Goal: Task Accomplishment & Management: Manage account settings

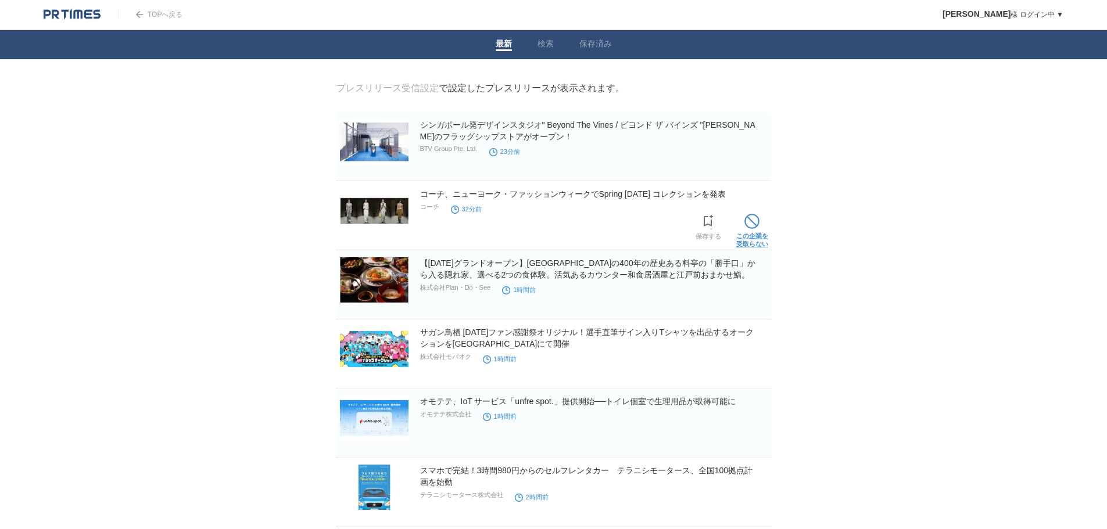
click at [745, 227] on span at bounding box center [751, 221] width 15 height 15
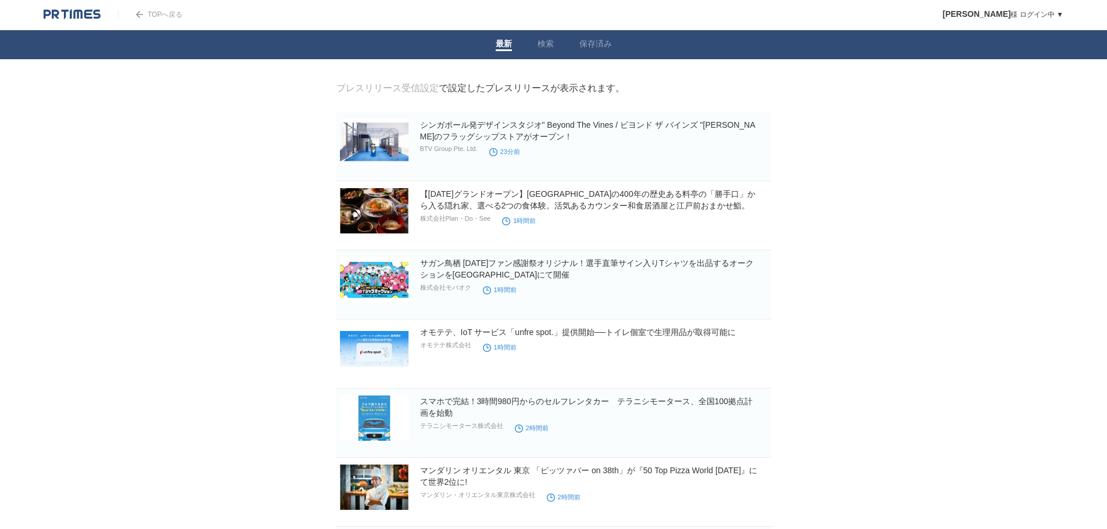
scroll to position [174, 0]
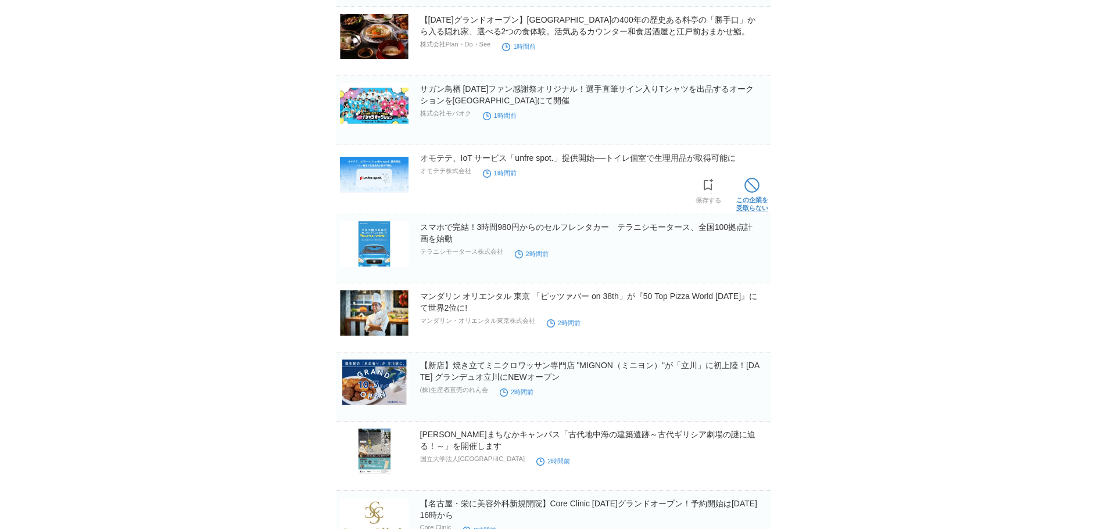
click at [748, 187] on span at bounding box center [751, 185] width 15 height 15
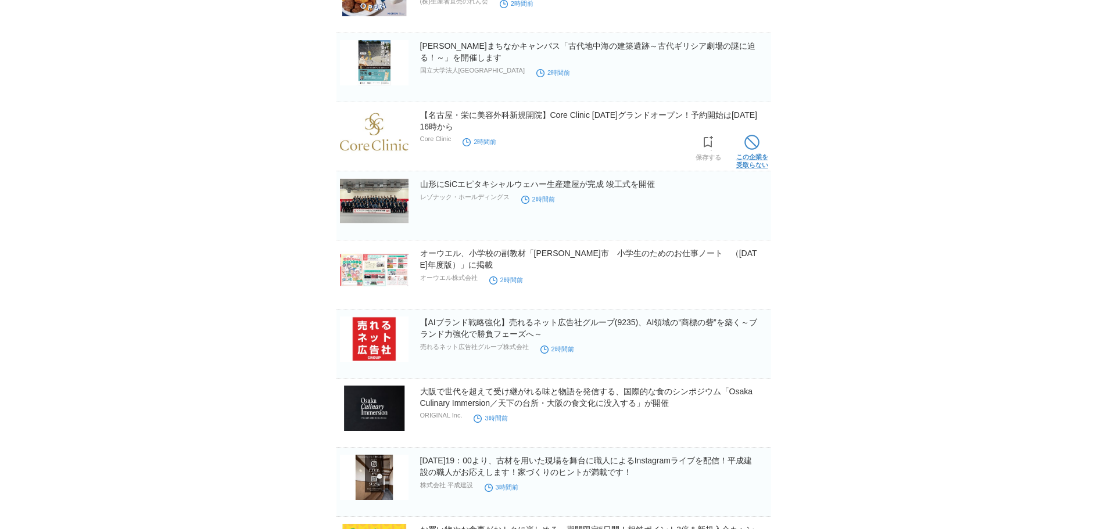
scroll to position [581, 0]
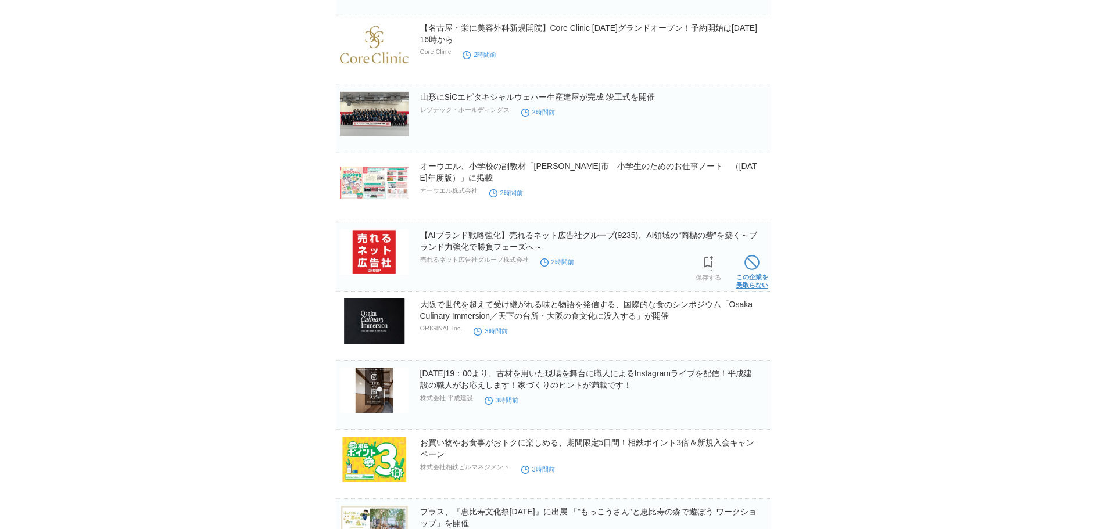
click at [757, 265] on span at bounding box center [751, 262] width 15 height 15
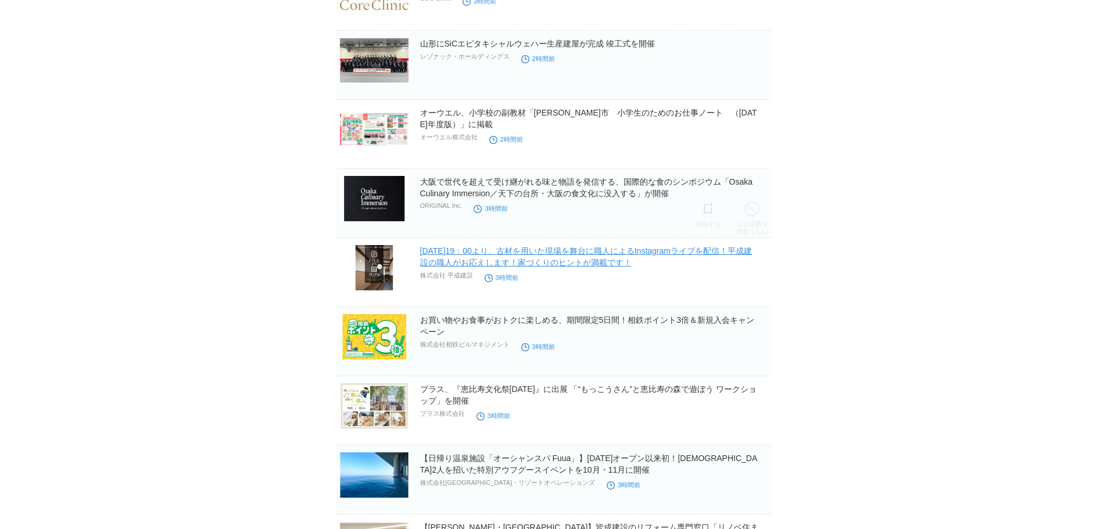
scroll to position [697, 0]
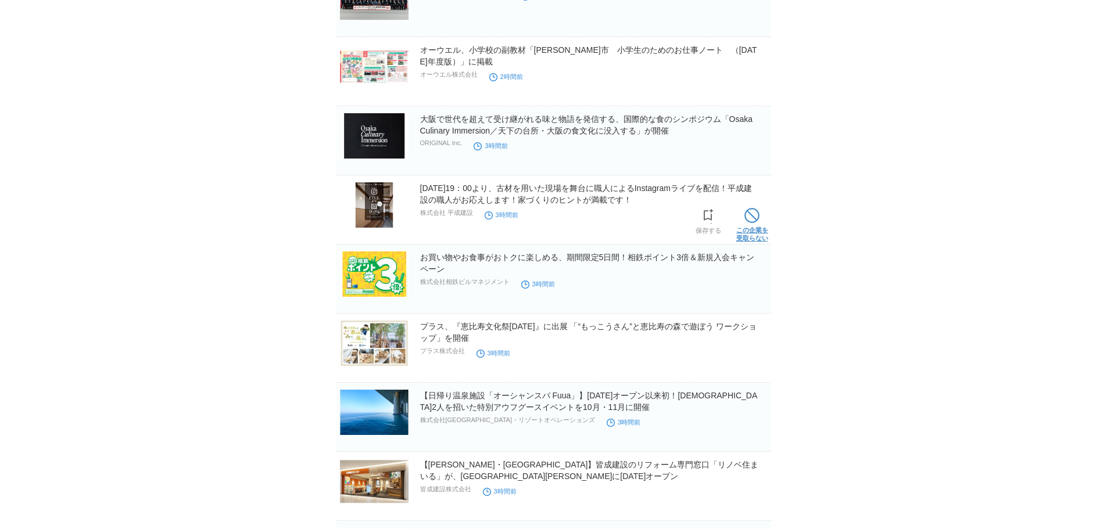
click at [753, 220] on span at bounding box center [751, 215] width 15 height 15
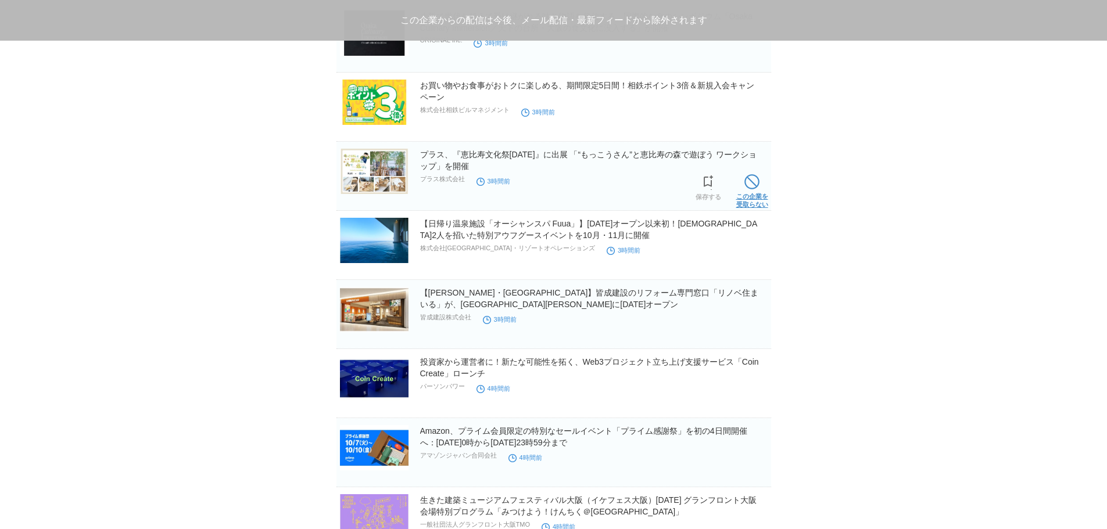
scroll to position [866, 0]
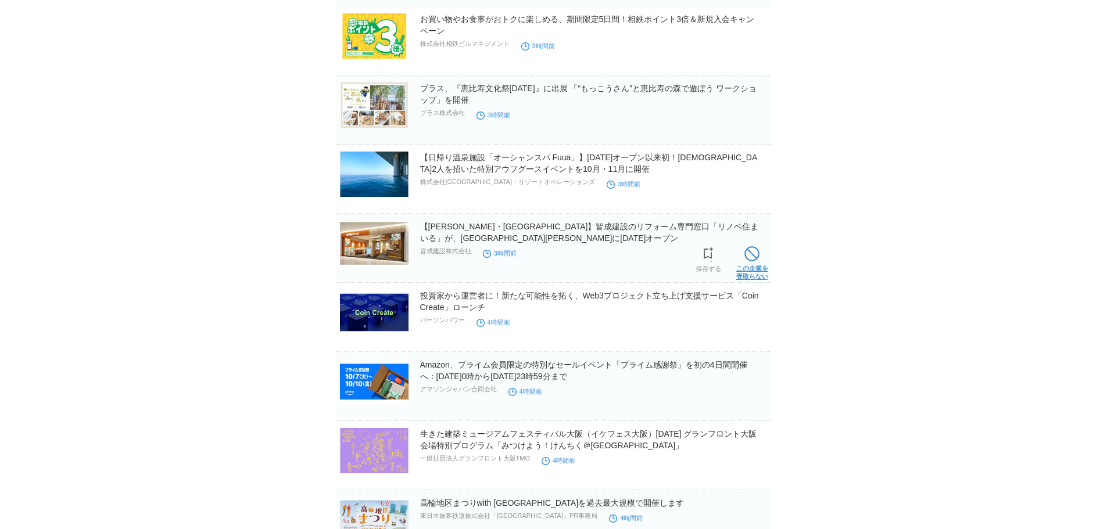
click at [752, 268] on link "この企業を 受取らない" at bounding box center [752, 261] width 32 height 37
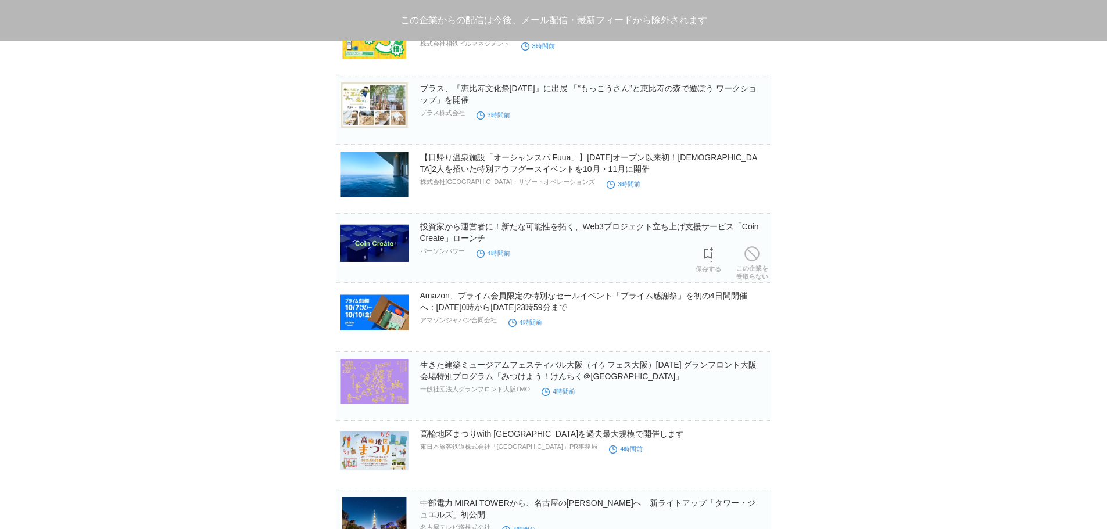
click at [752, 268] on link "この企業を 受取らない" at bounding box center [752, 261] width 32 height 37
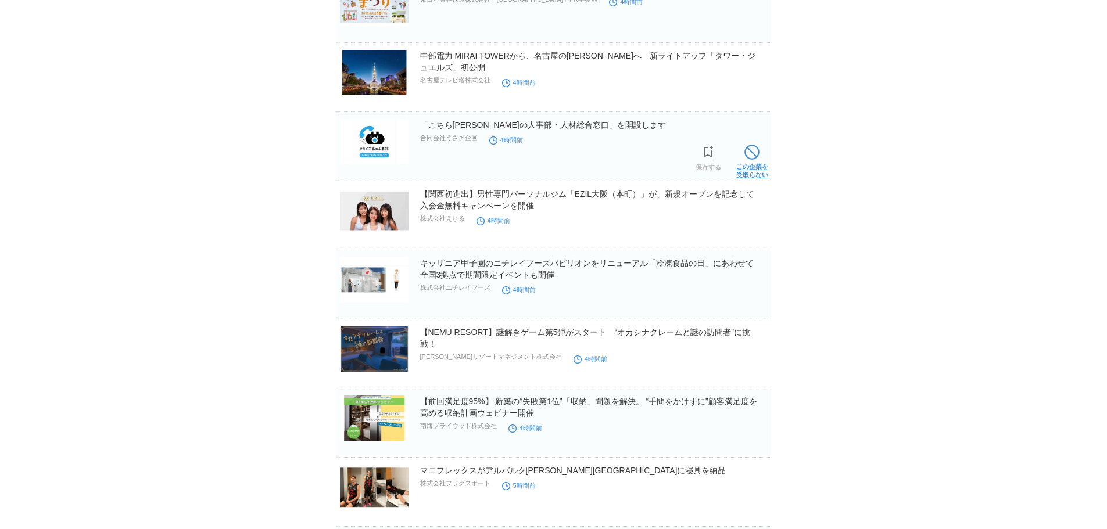
scroll to position [1273, 0]
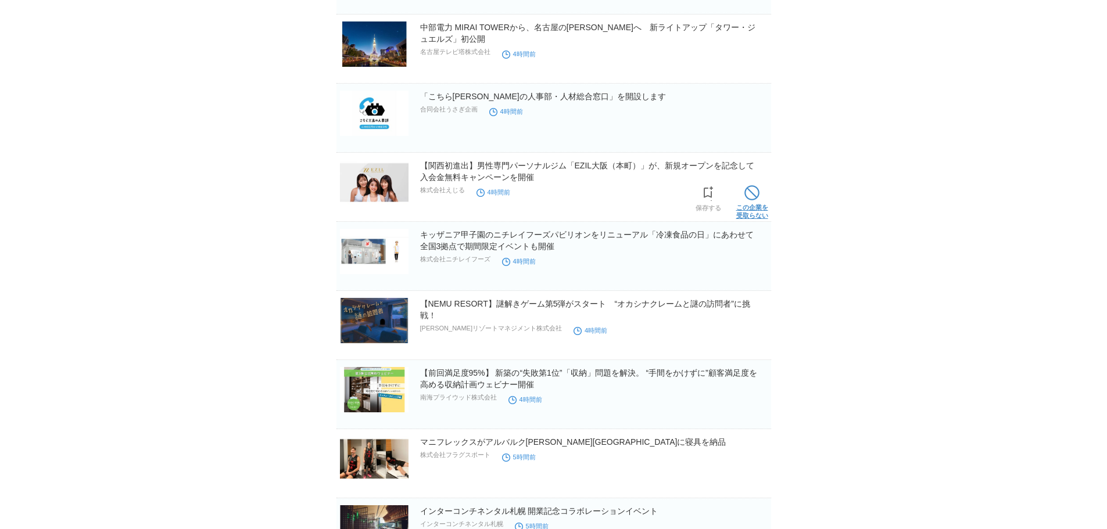
click at [757, 203] on link "この企業を 受取らない" at bounding box center [752, 200] width 32 height 37
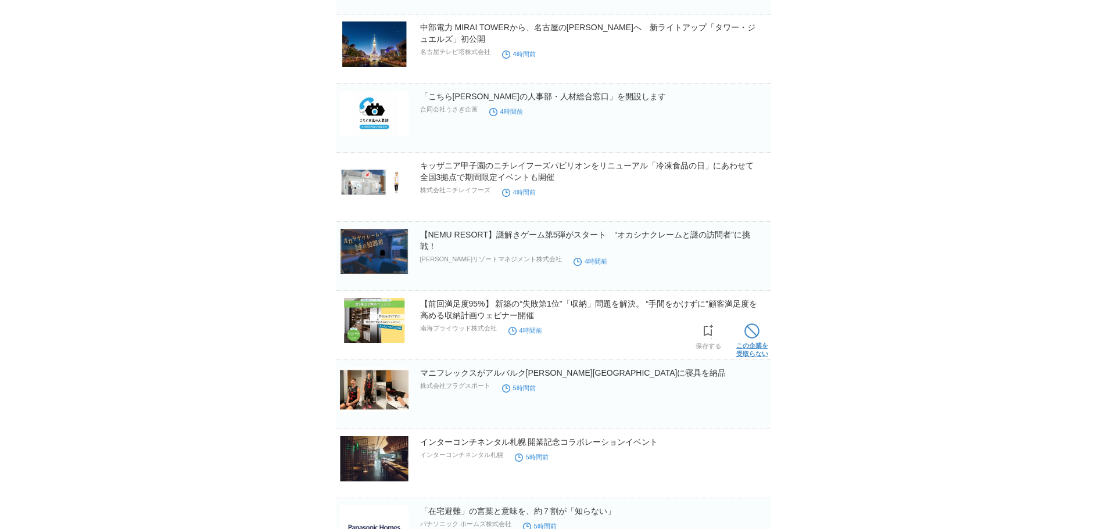
click at [755, 334] on span at bounding box center [751, 331] width 15 height 15
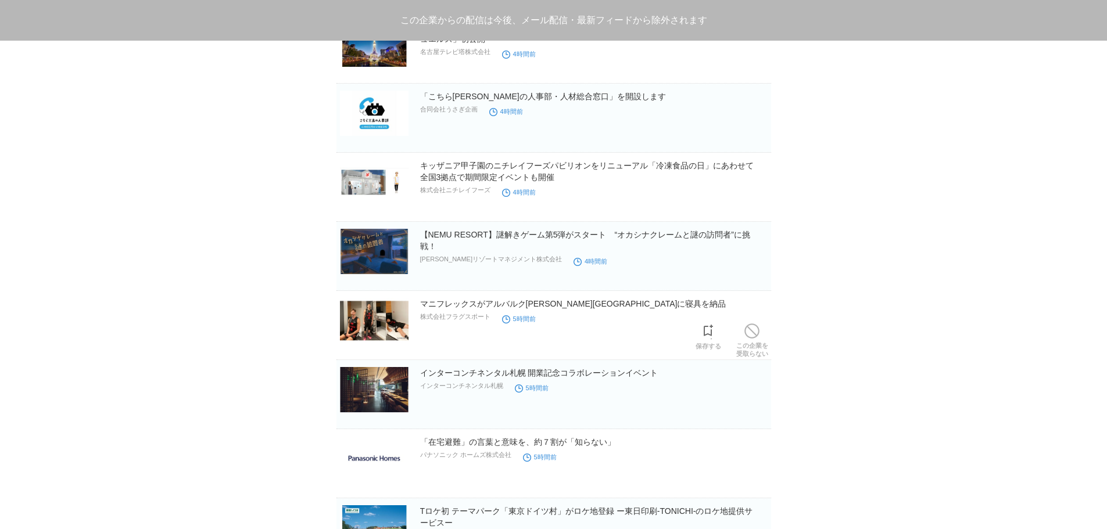
click at [755, 334] on span at bounding box center [751, 331] width 15 height 15
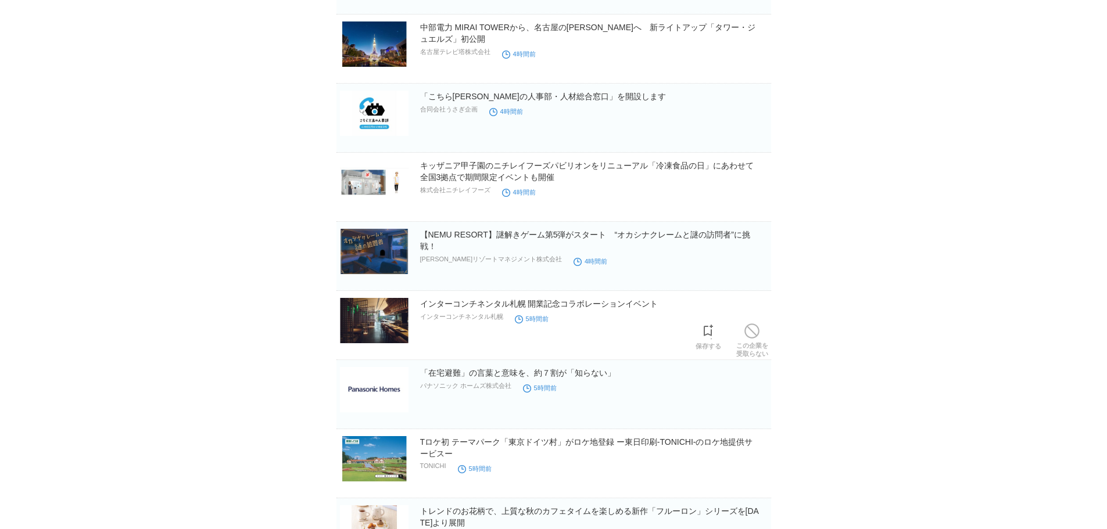
click at [755, 334] on span at bounding box center [751, 331] width 15 height 15
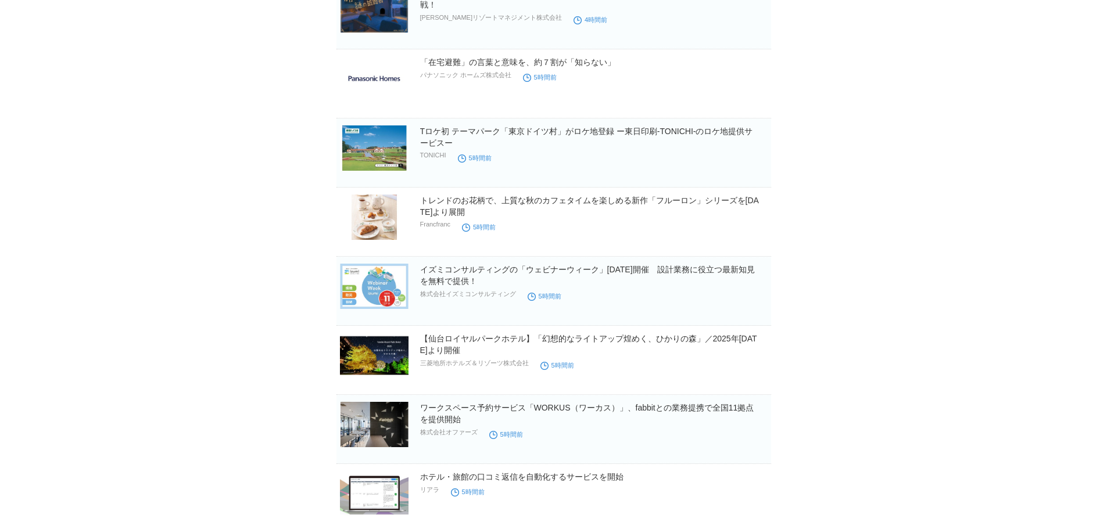
scroll to position [1718, 0]
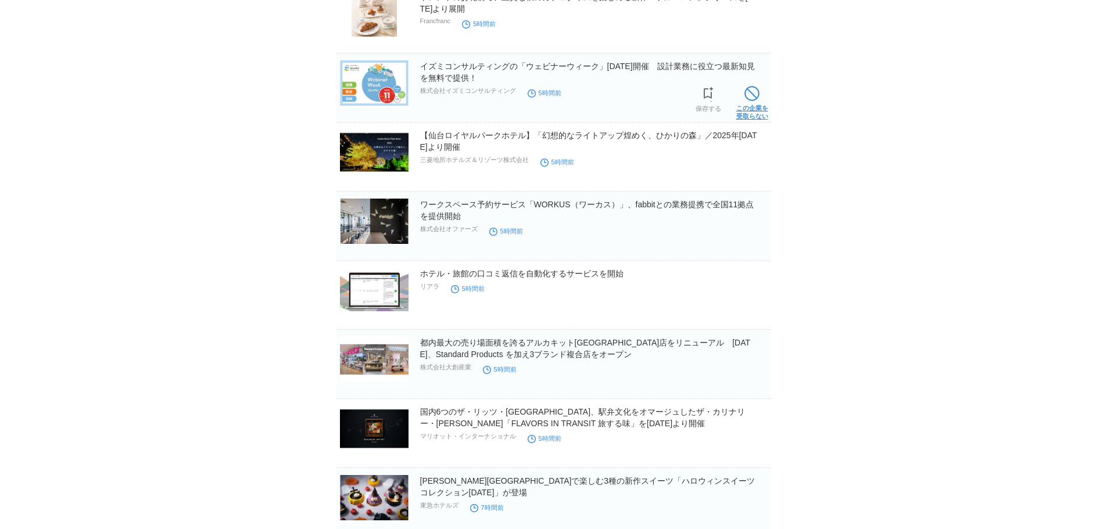
click at [757, 105] on link "この企業を 受取らない" at bounding box center [752, 101] width 32 height 37
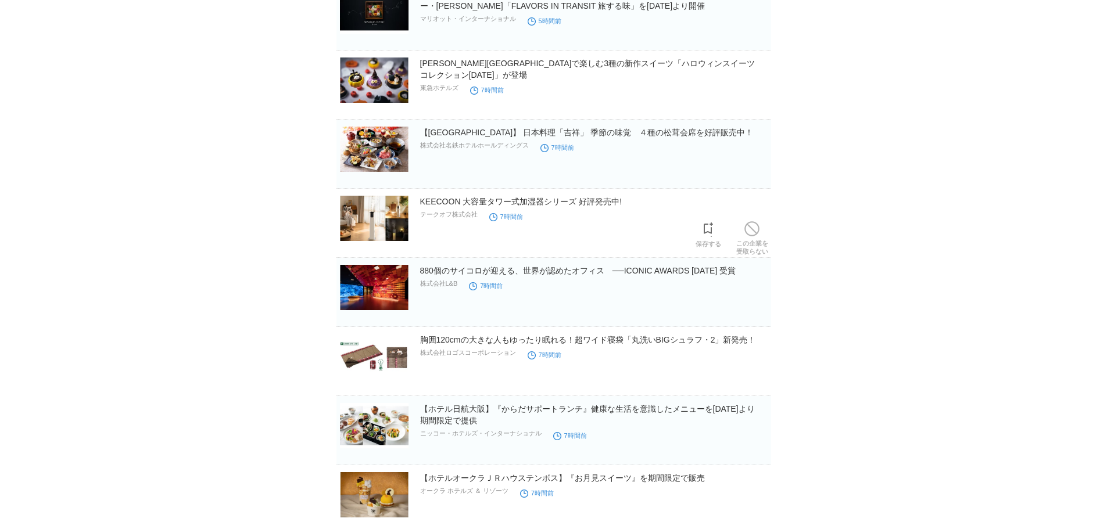
scroll to position [2125, 0]
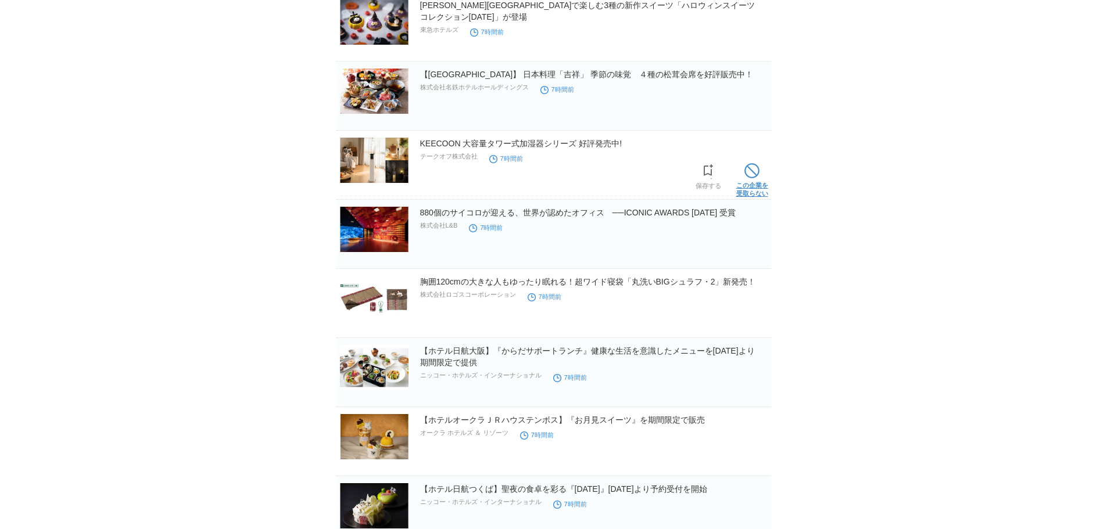
click at [750, 169] on span at bounding box center [751, 170] width 15 height 15
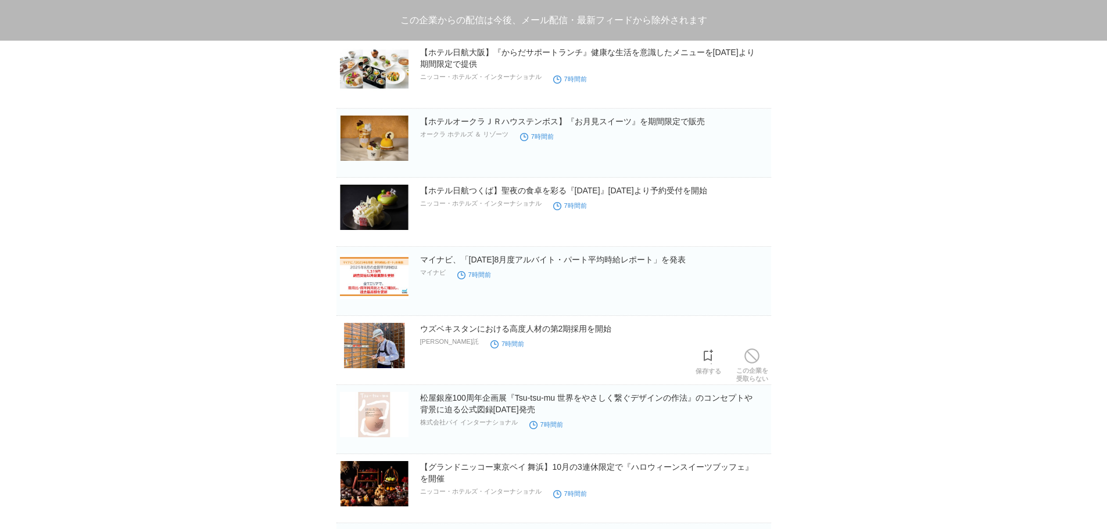
scroll to position [2357, 0]
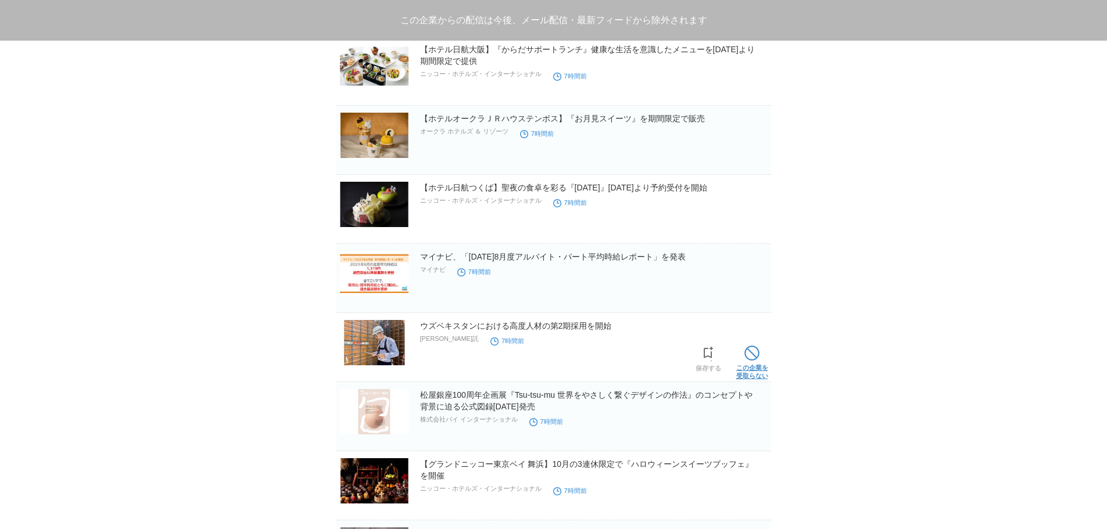
click at [763, 355] on link "この企業を 受取らない" at bounding box center [752, 361] width 32 height 37
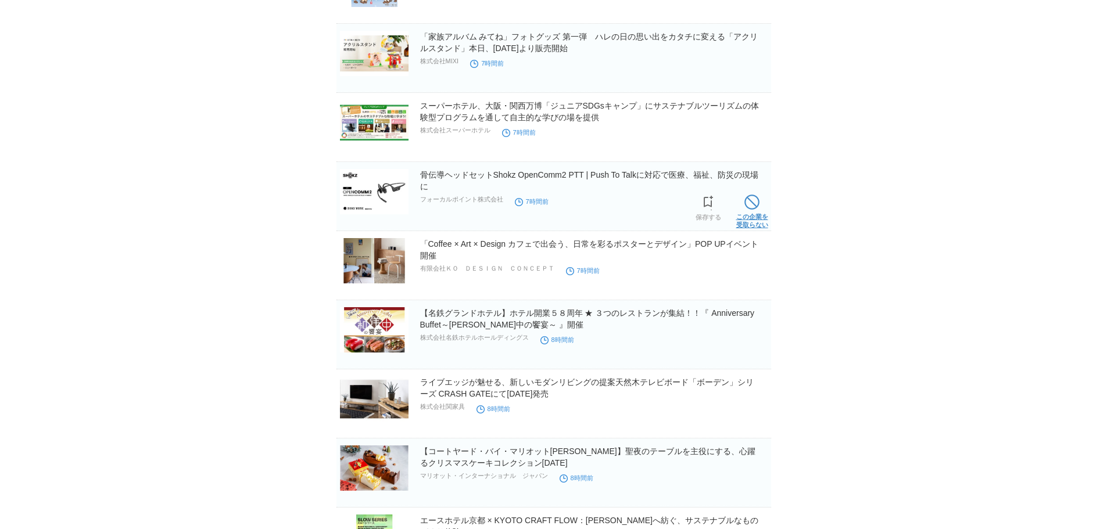
scroll to position [3055, 0]
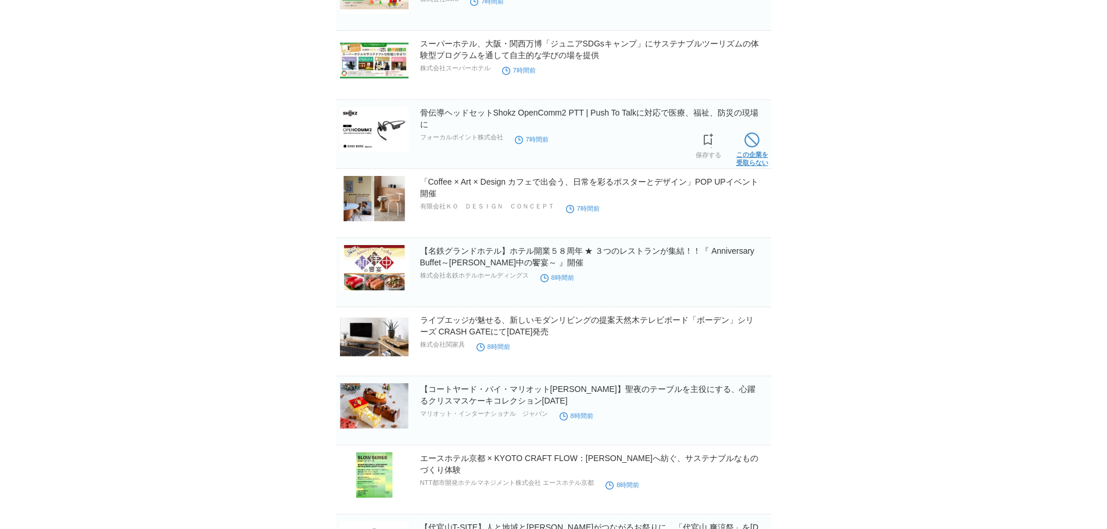
click at [763, 148] on link "この企業を 受取らない" at bounding box center [752, 148] width 32 height 37
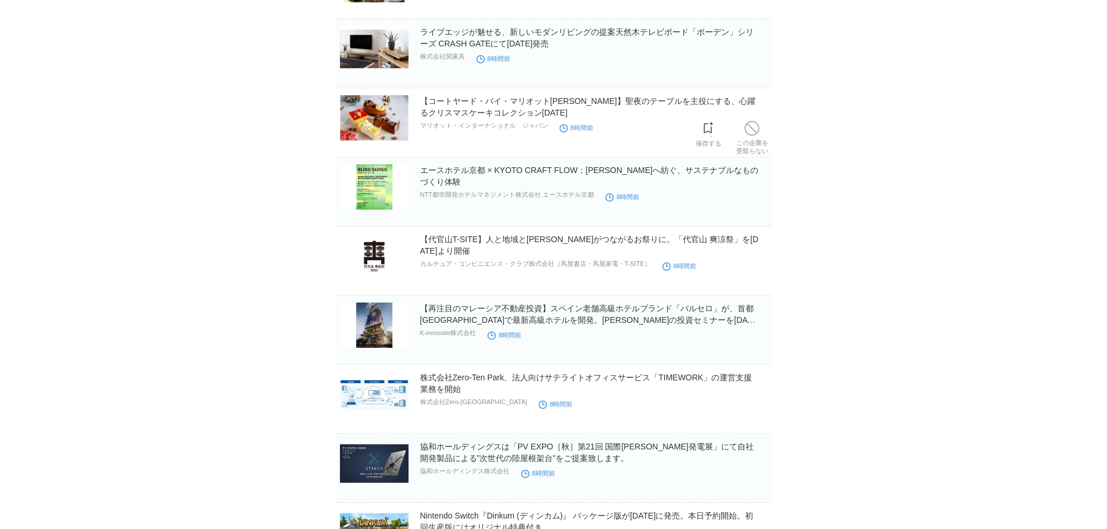
scroll to position [3287, 0]
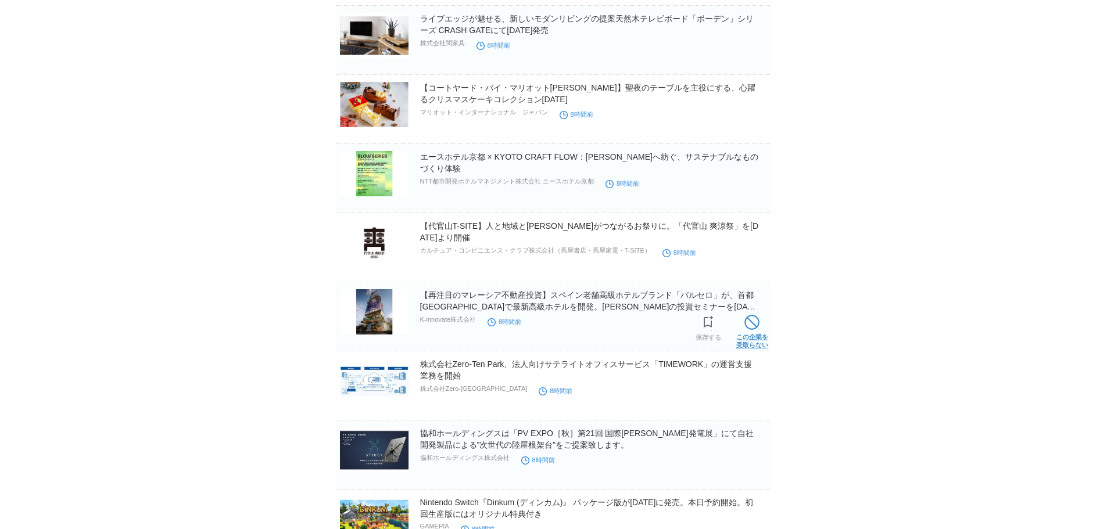
click at [740, 339] on link "この企業を 受取らない" at bounding box center [752, 330] width 32 height 37
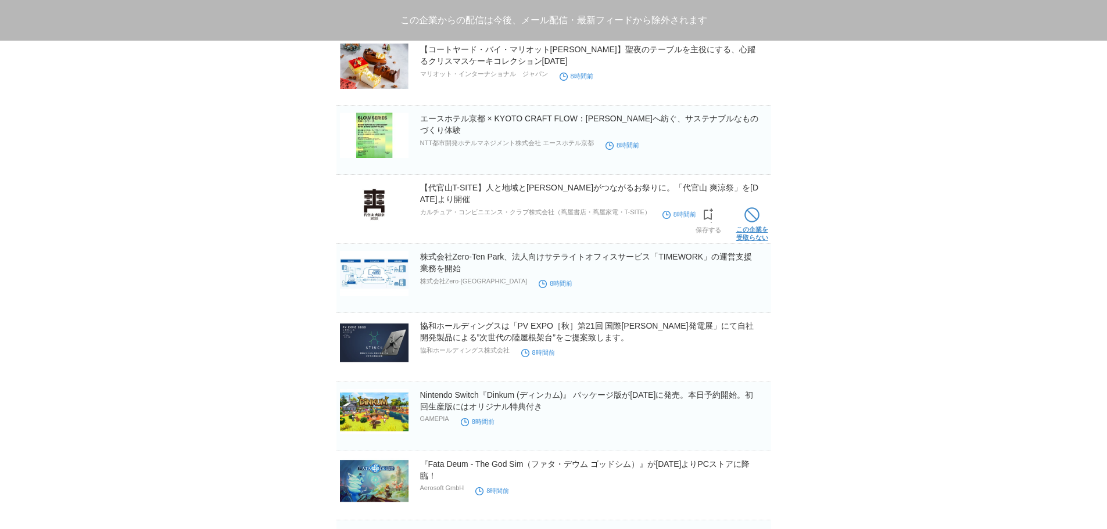
scroll to position [3345, 0]
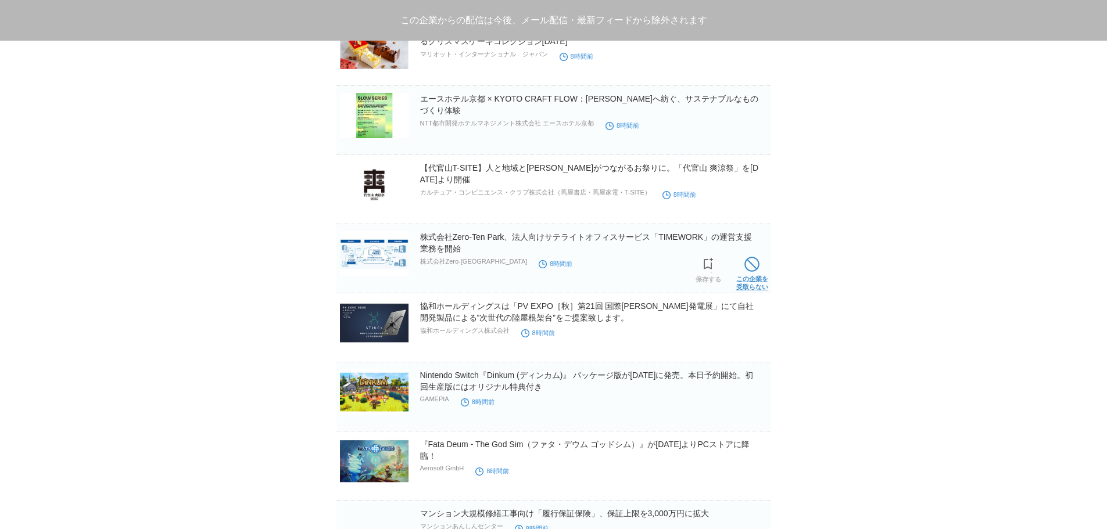
click at [747, 288] on link "この企業を 受取らない" at bounding box center [752, 272] width 32 height 37
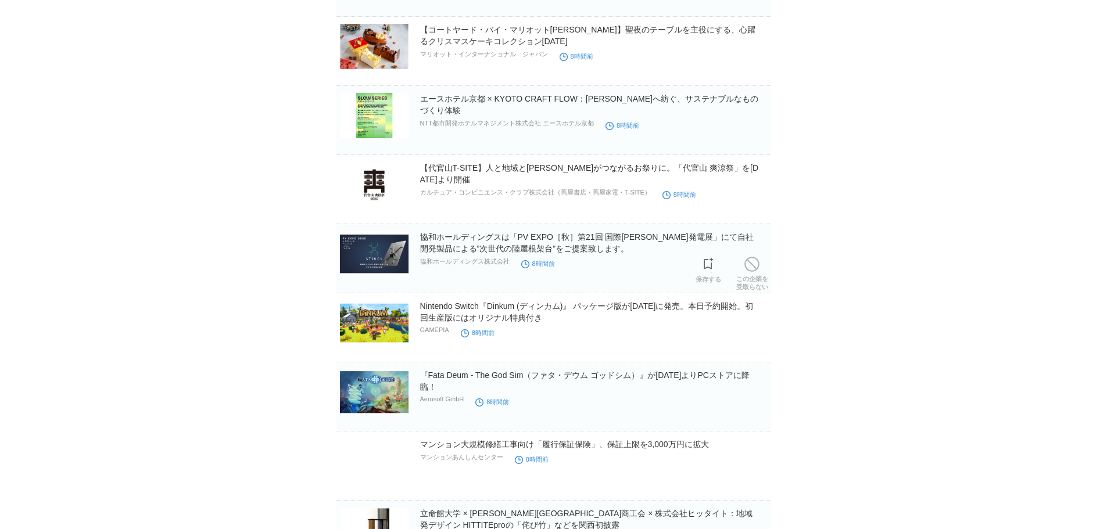
click at [747, 288] on link "この企業を 受取らない" at bounding box center [752, 272] width 32 height 37
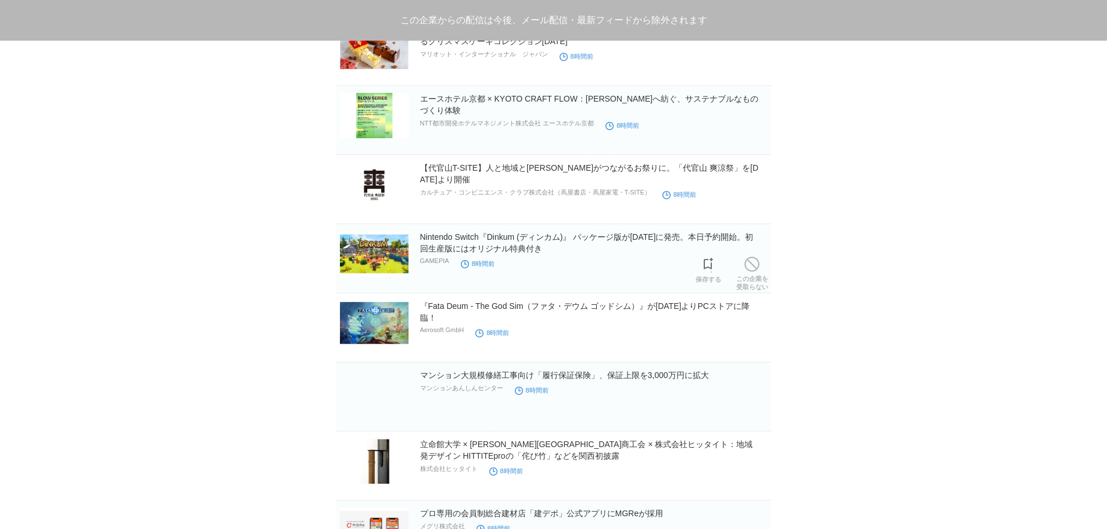
click at [747, 288] on link "この企業を 受取らない" at bounding box center [752, 272] width 32 height 37
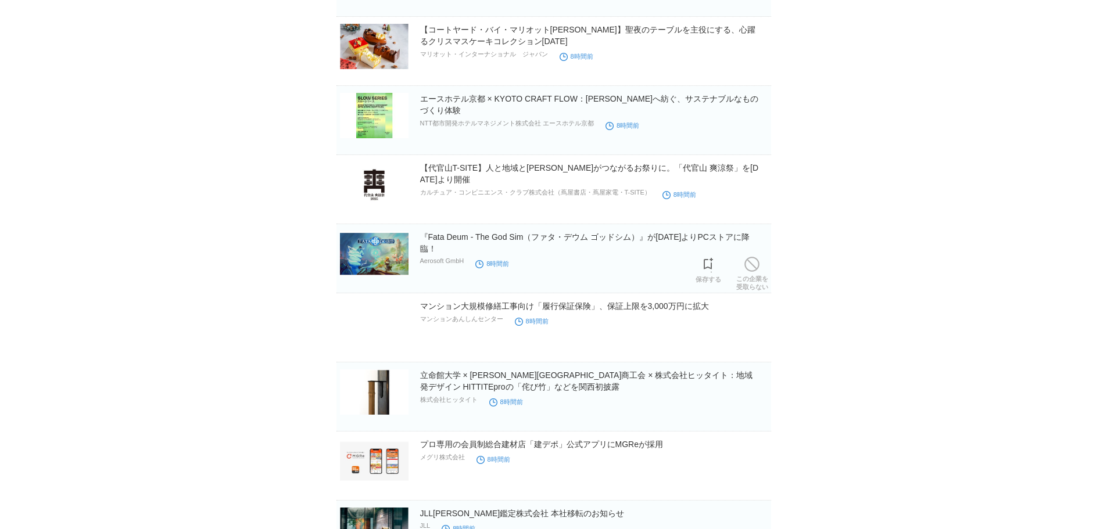
click at [747, 288] on link "この企業を 受取らない" at bounding box center [752, 272] width 32 height 37
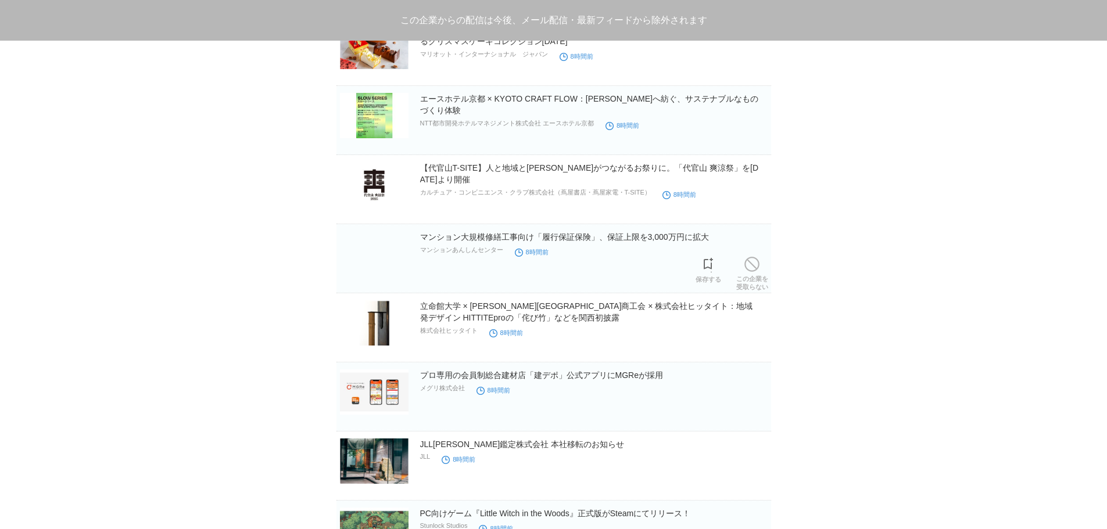
click at [747, 288] on link "この企業を 受取らない" at bounding box center [752, 272] width 32 height 37
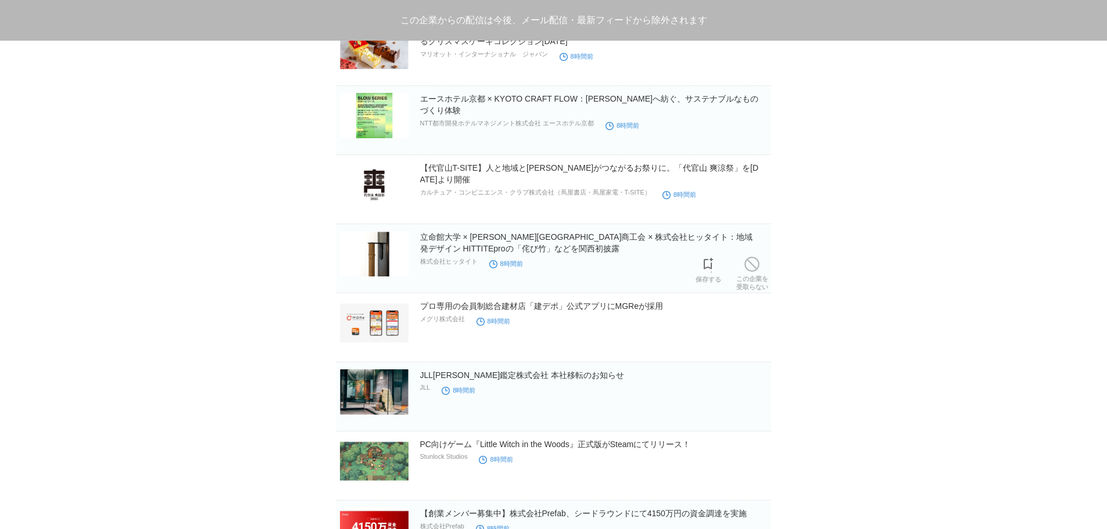
click at [747, 288] on link "この企業を 受取らない" at bounding box center [752, 272] width 32 height 37
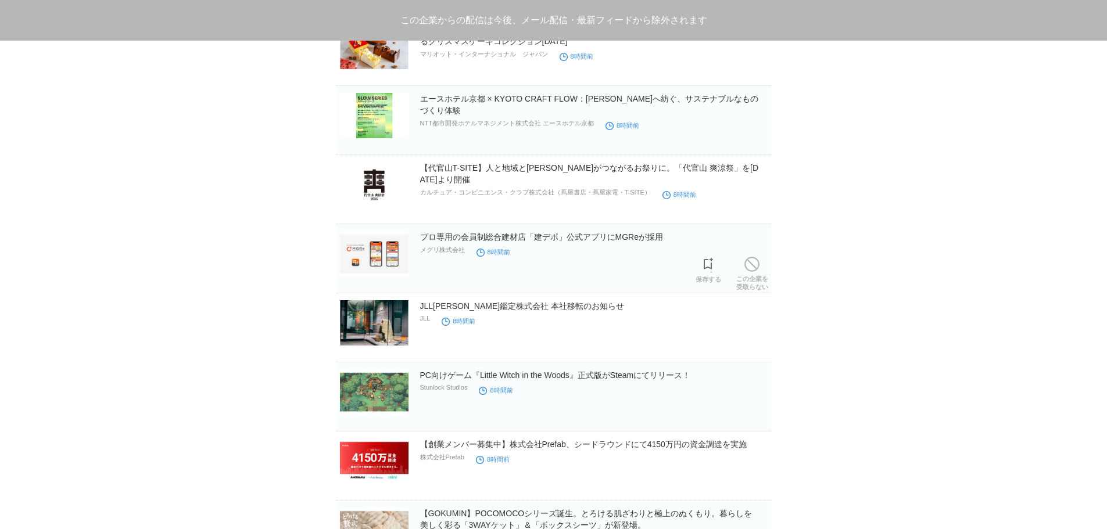
click at [747, 288] on link "この企業を 受取らない" at bounding box center [752, 272] width 32 height 37
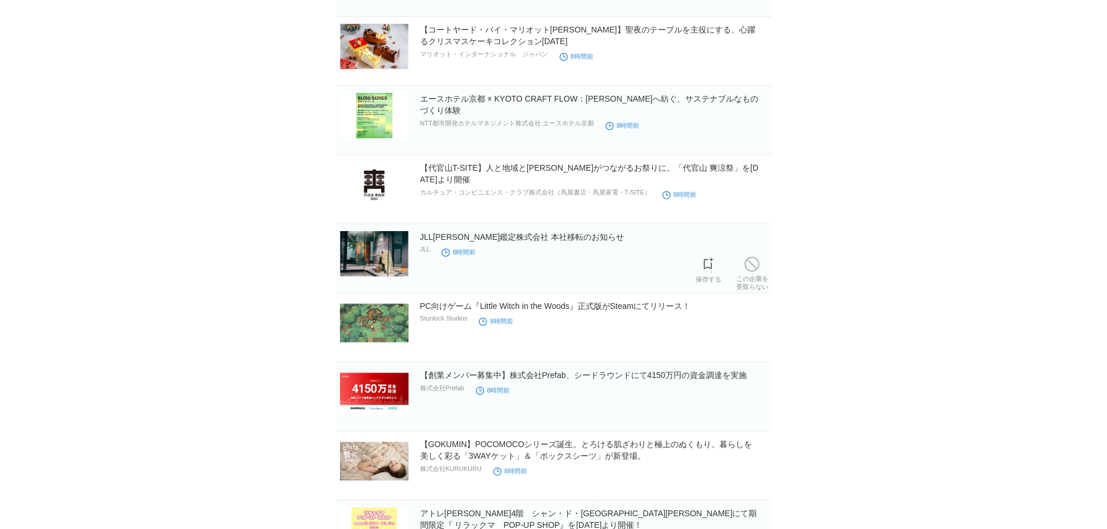
scroll to position [3403, 0]
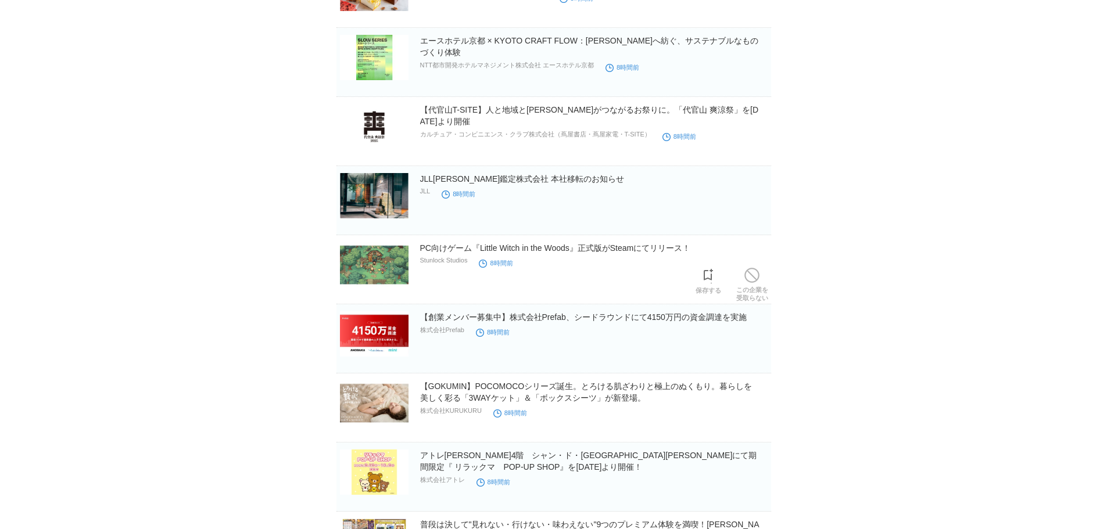
click at [747, 288] on link "この企業を 受取らない" at bounding box center [752, 283] width 32 height 37
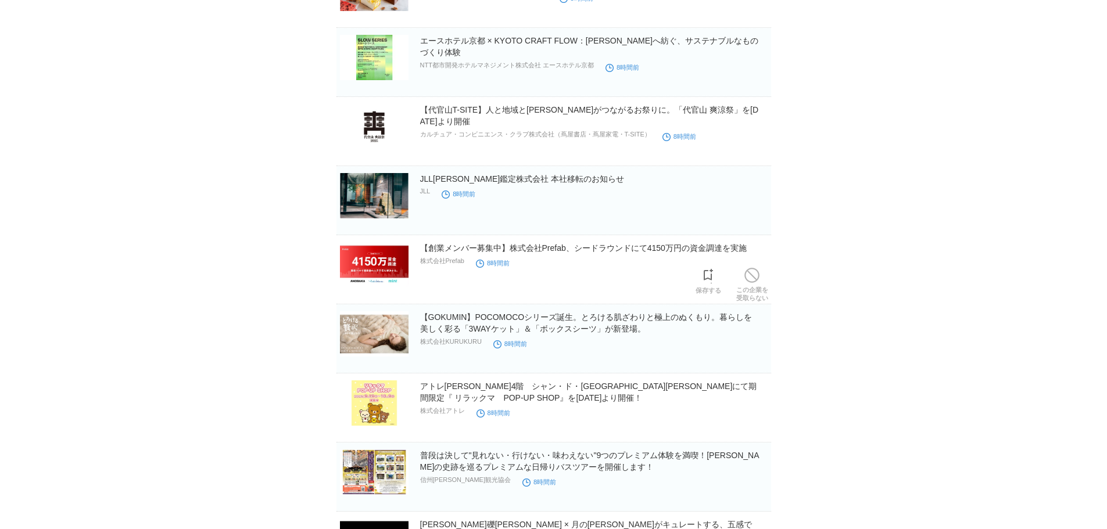
click at [747, 288] on link "この企業を 受取らない" at bounding box center [752, 283] width 32 height 37
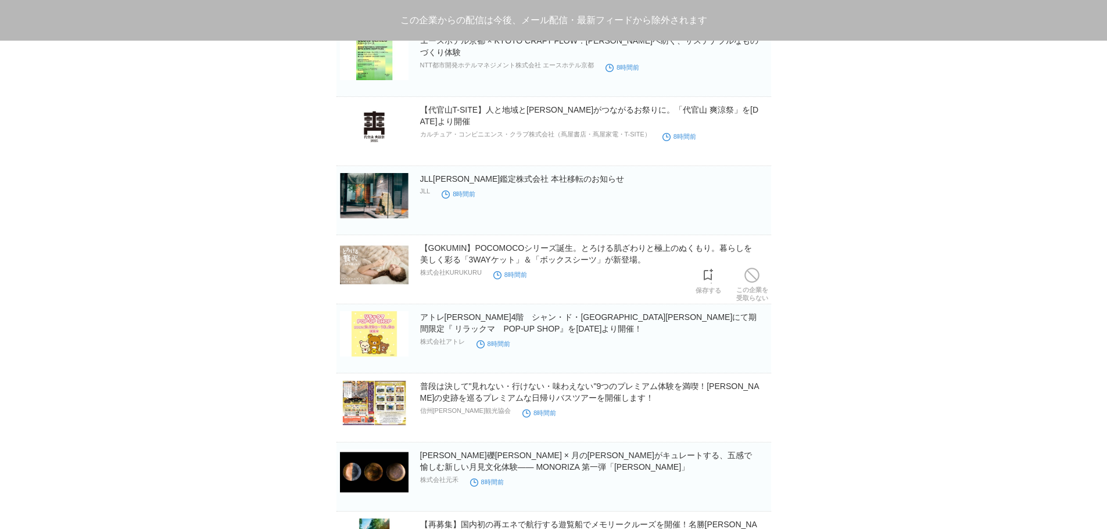
click at [747, 288] on link "この企業を 受取らない" at bounding box center [752, 283] width 32 height 37
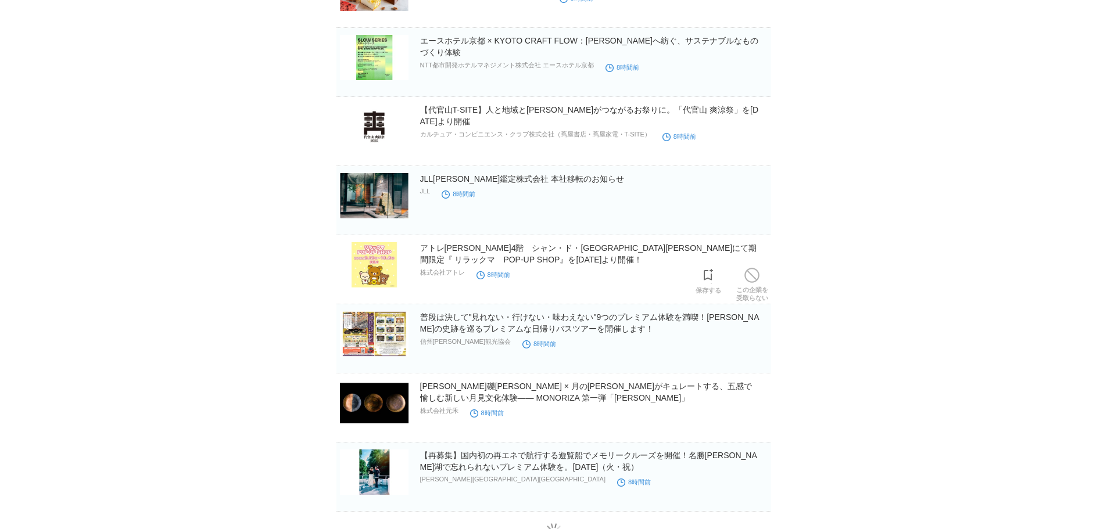
scroll to position [3447, 0]
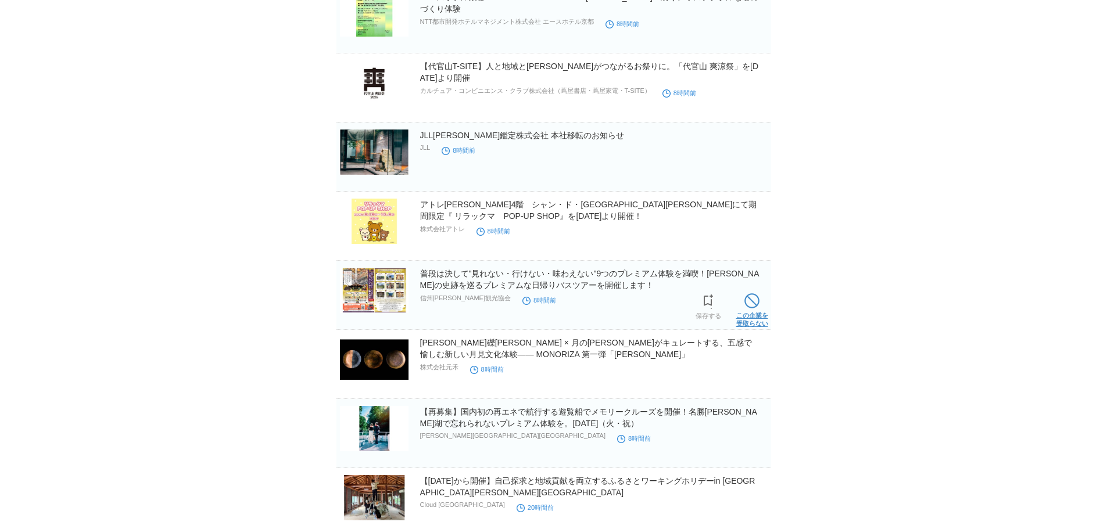
click at [748, 309] on span at bounding box center [751, 300] width 15 height 15
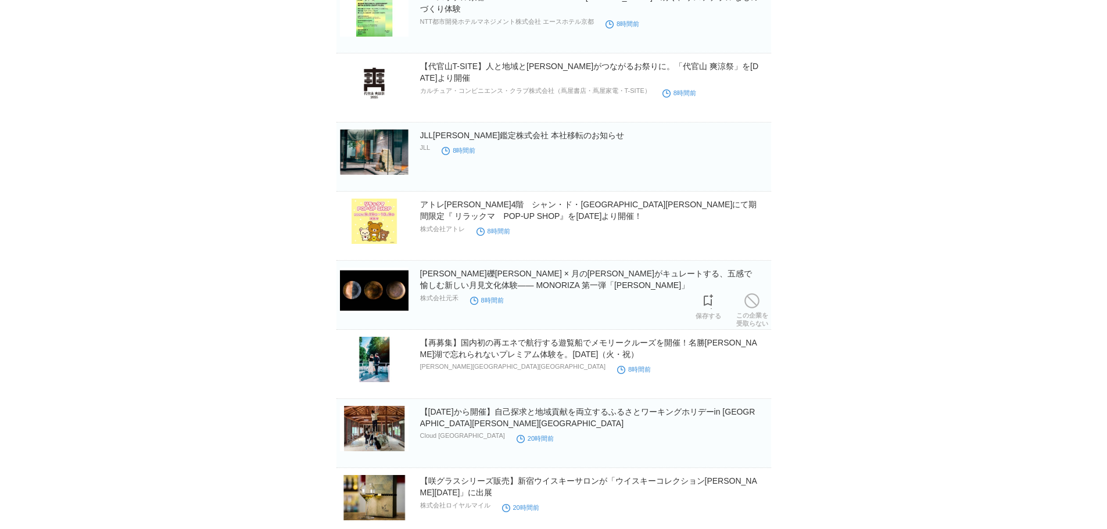
click at [748, 309] on span at bounding box center [751, 300] width 15 height 15
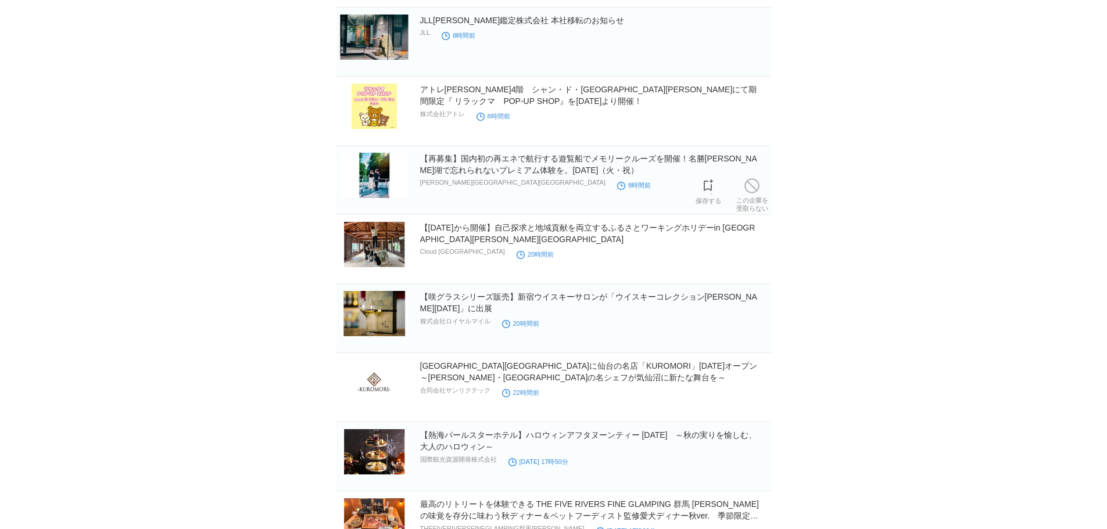
scroll to position [3563, 0]
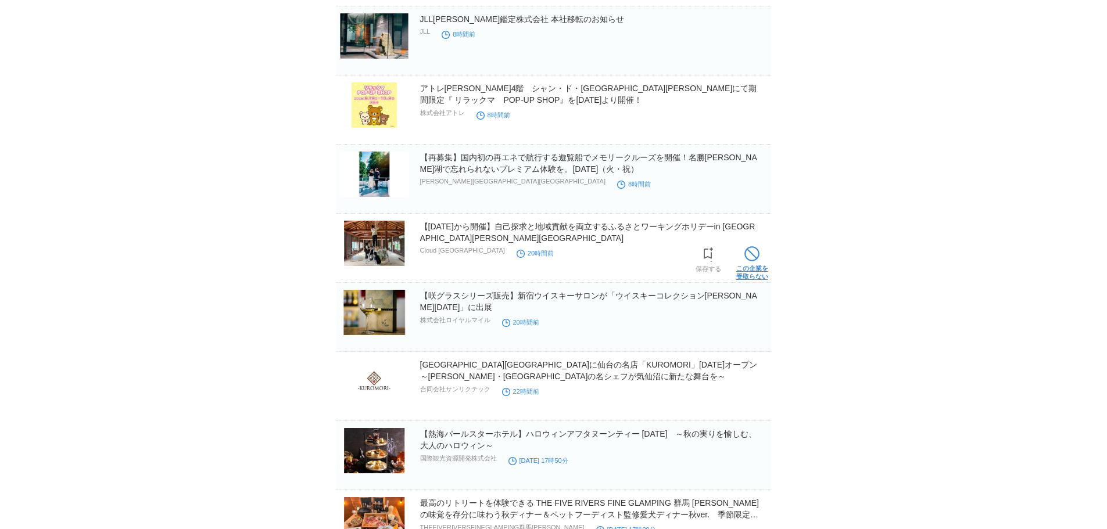
click at [767, 266] on link "この企業を 受取らない" at bounding box center [752, 261] width 32 height 37
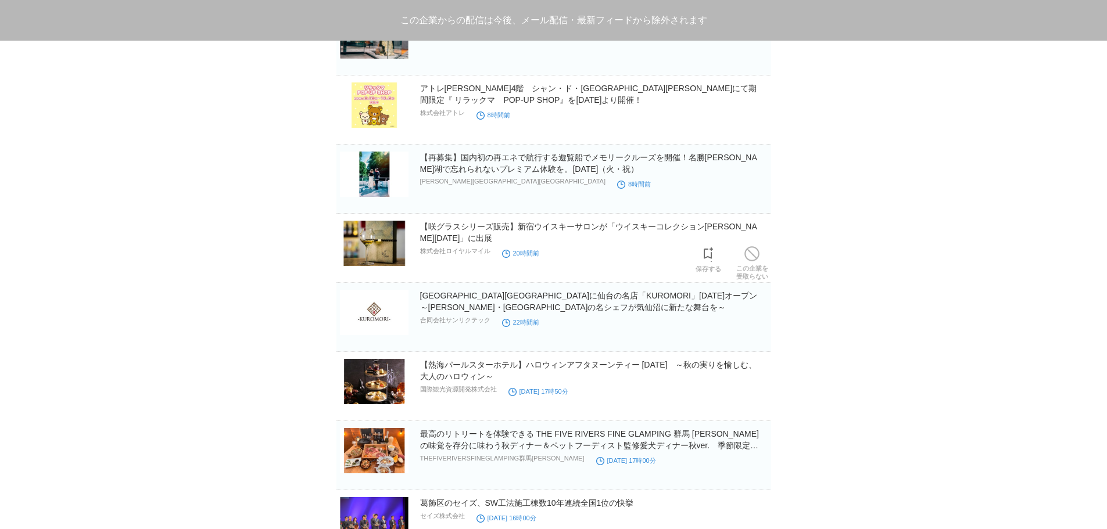
click at [767, 266] on link "この企業を 受取らない" at bounding box center [752, 261] width 32 height 37
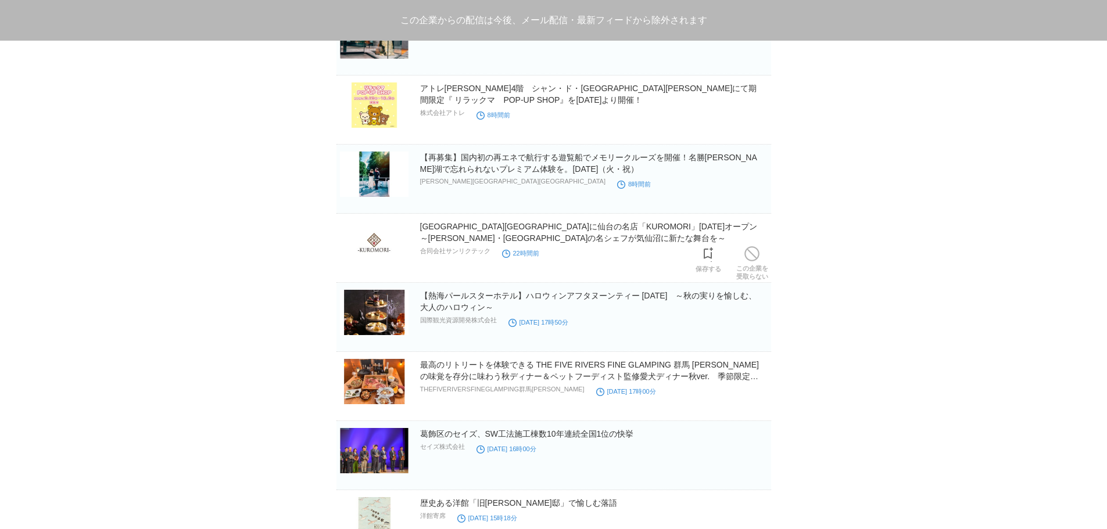
click at [767, 266] on link "この企業を 受取らない" at bounding box center [752, 261] width 32 height 37
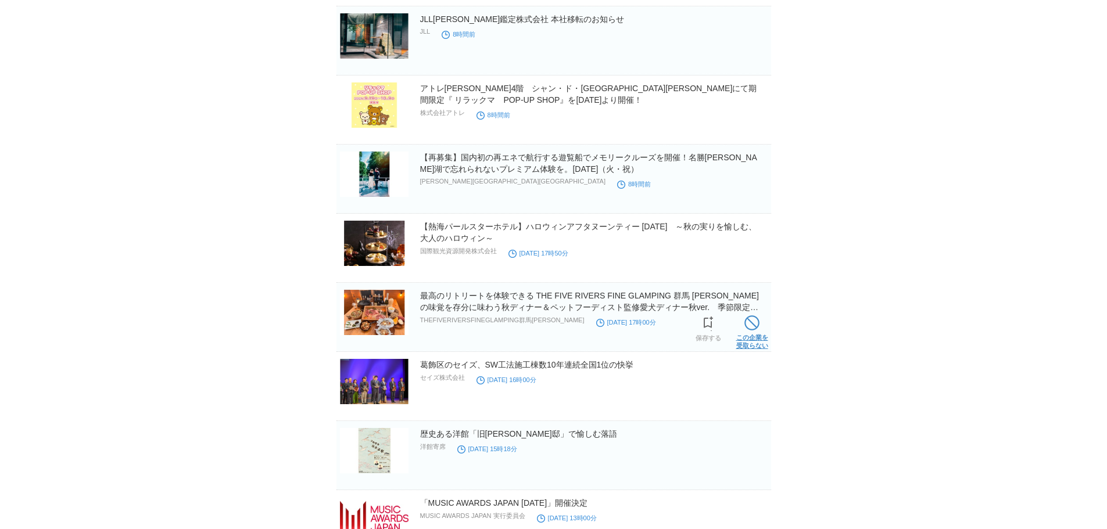
click at [744, 331] on span at bounding box center [751, 323] width 15 height 15
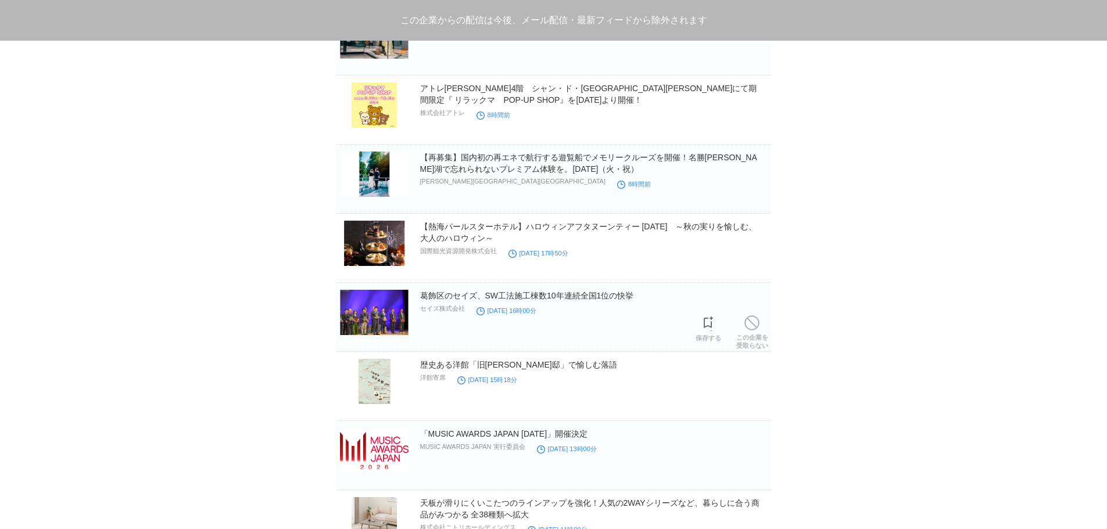
click at [744, 331] on span at bounding box center [751, 323] width 15 height 15
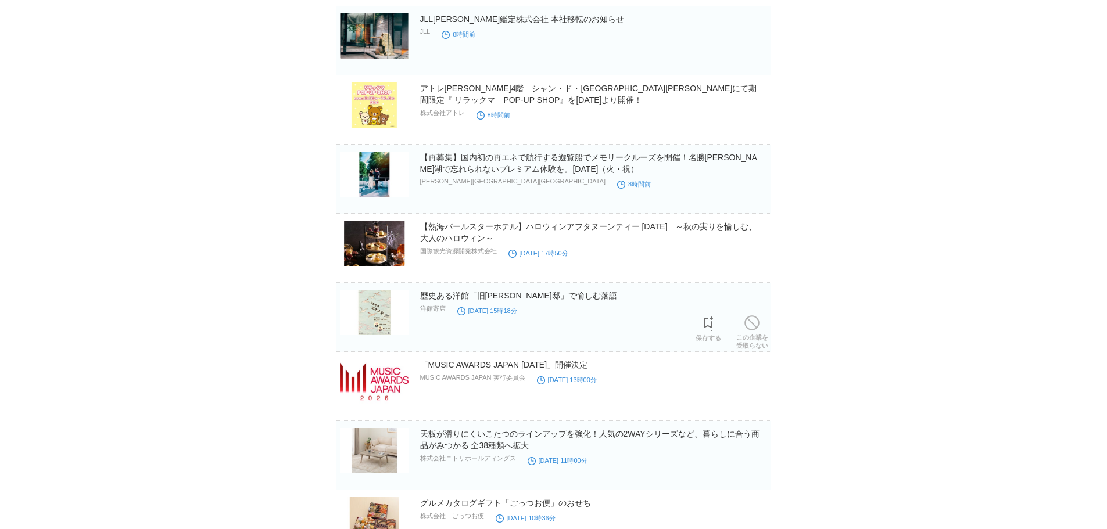
click at [744, 331] on span at bounding box center [751, 323] width 15 height 15
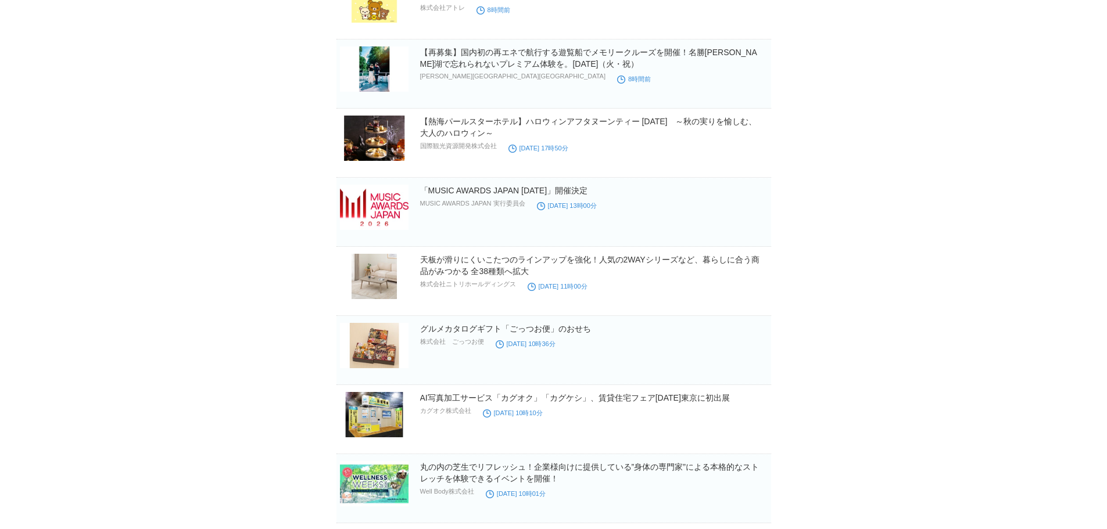
scroll to position [3737, 0]
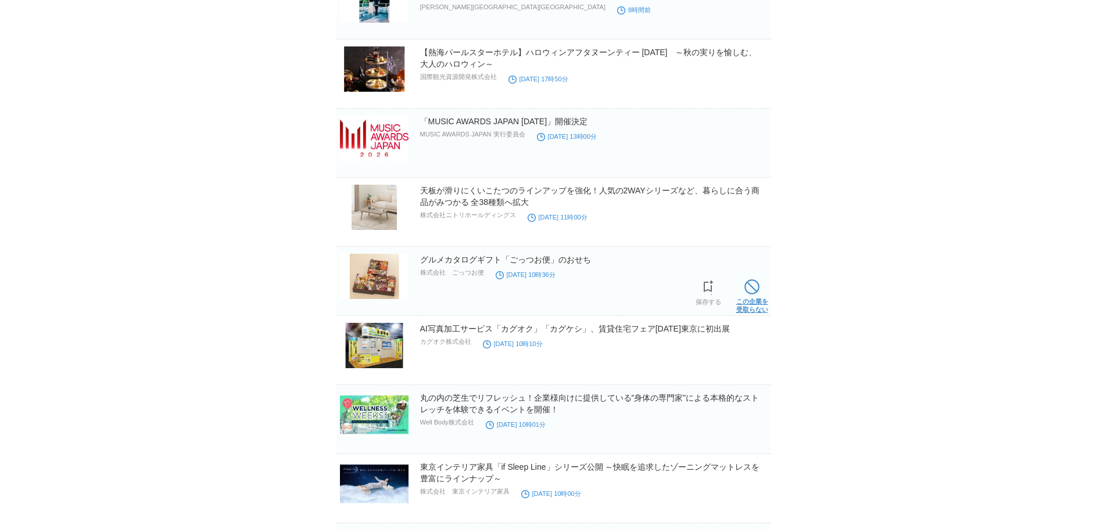
click at [755, 300] on link "この企業を 受取らない" at bounding box center [752, 295] width 32 height 37
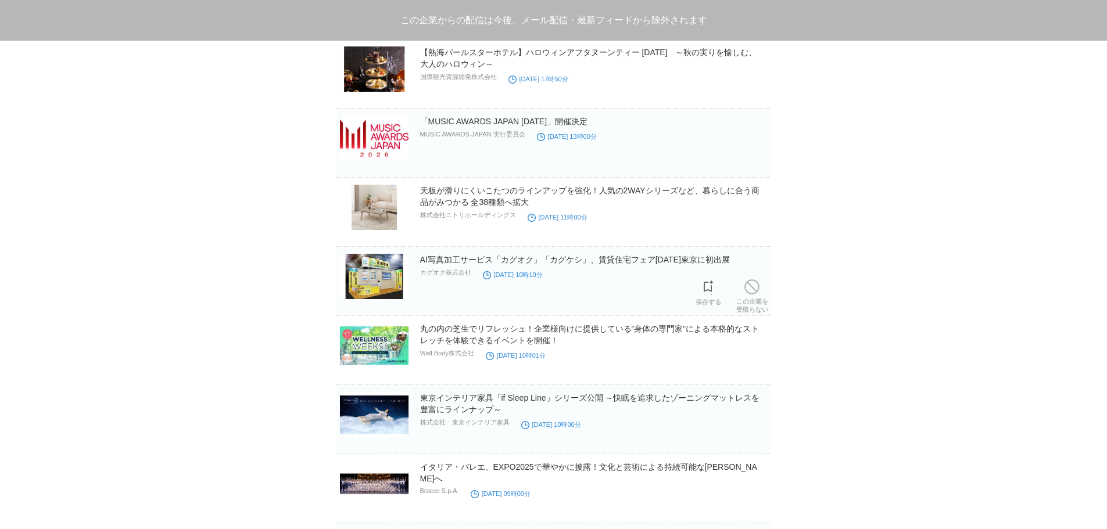
click at [755, 300] on link "この企業を 受取らない" at bounding box center [752, 295] width 32 height 37
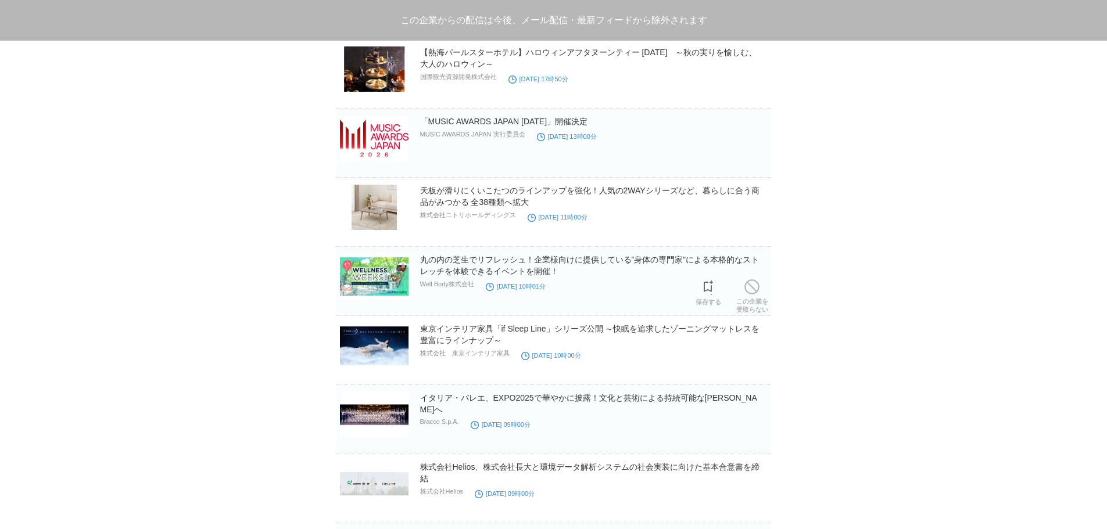
click at [755, 300] on link "この企業を 受取らない" at bounding box center [752, 295] width 32 height 37
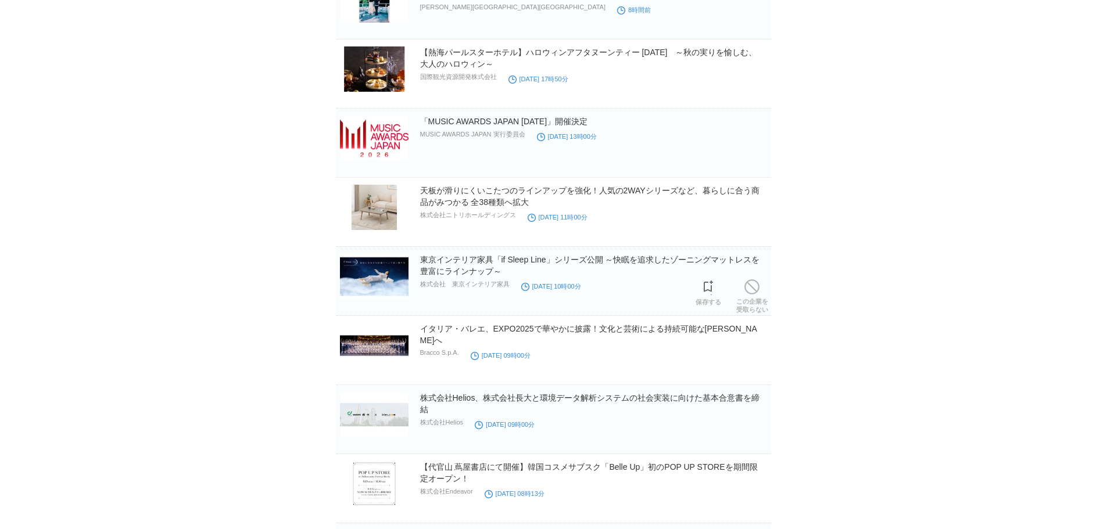
click at [755, 300] on link "この企業を 受取らない" at bounding box center [752, 295] width 32 height 37
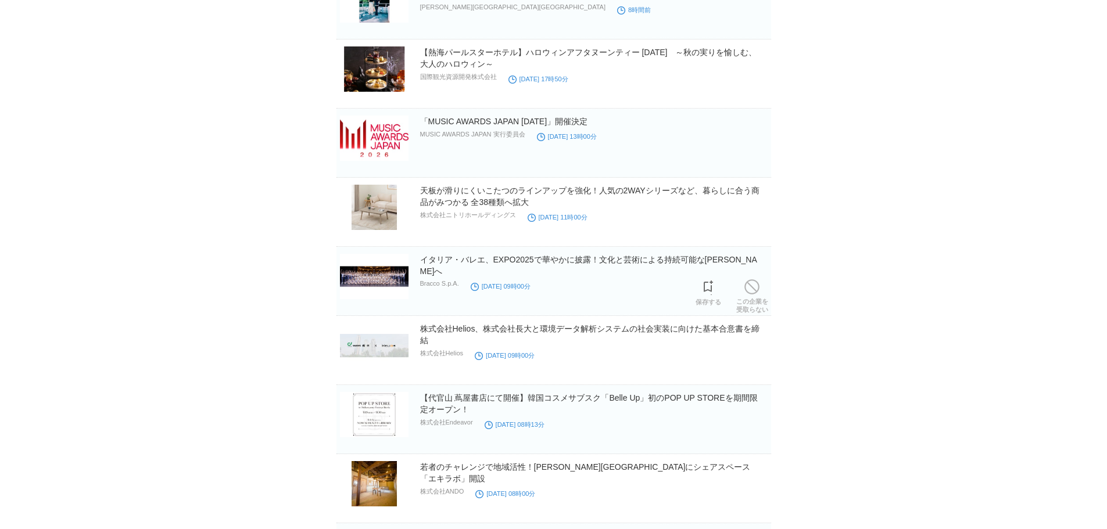
click at [755, 300] on link "この企業を 受取らない" at bounding box center [752, 295] width 32 height 37
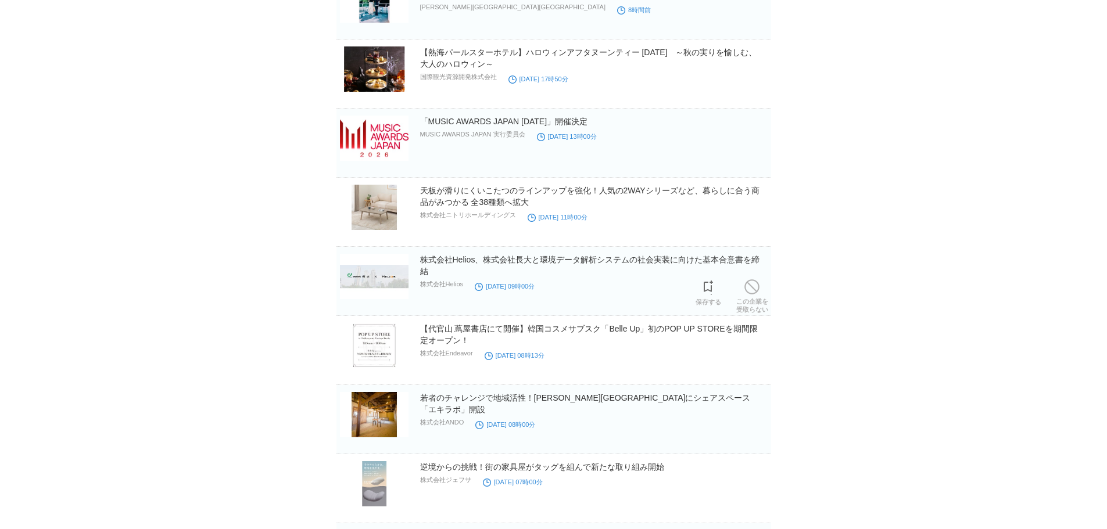
click at [755, 300] on link "この企業を 受取らない" at bounding box center [752, 295] width 32 height 37
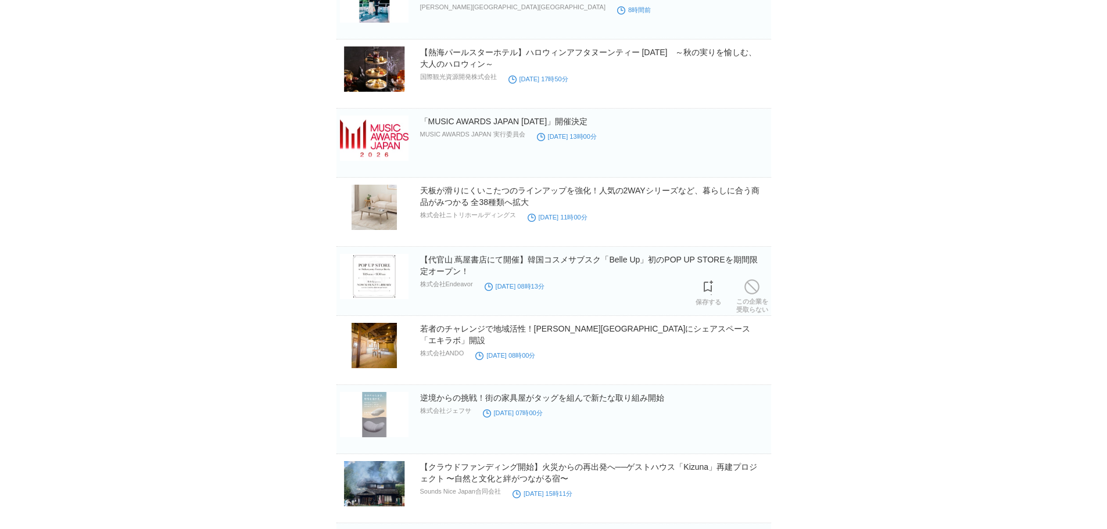
click at [755, 300] on link "この企業を 受取らない" at bounding box center [752, 295] width 32 height 37
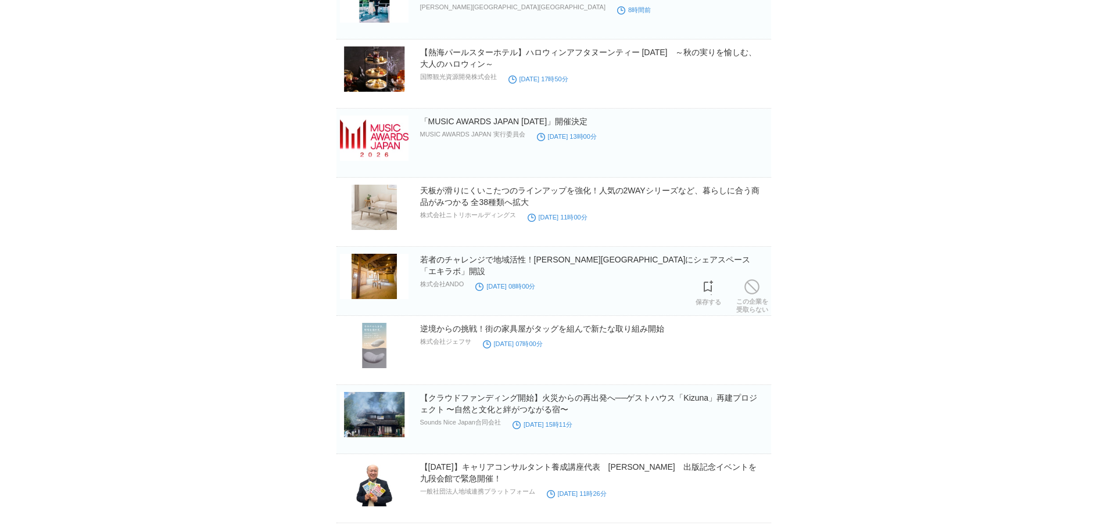
click at [755, 300] on link "この企業を 受取らない" at bounding box center [752, 295] width 32 height 37
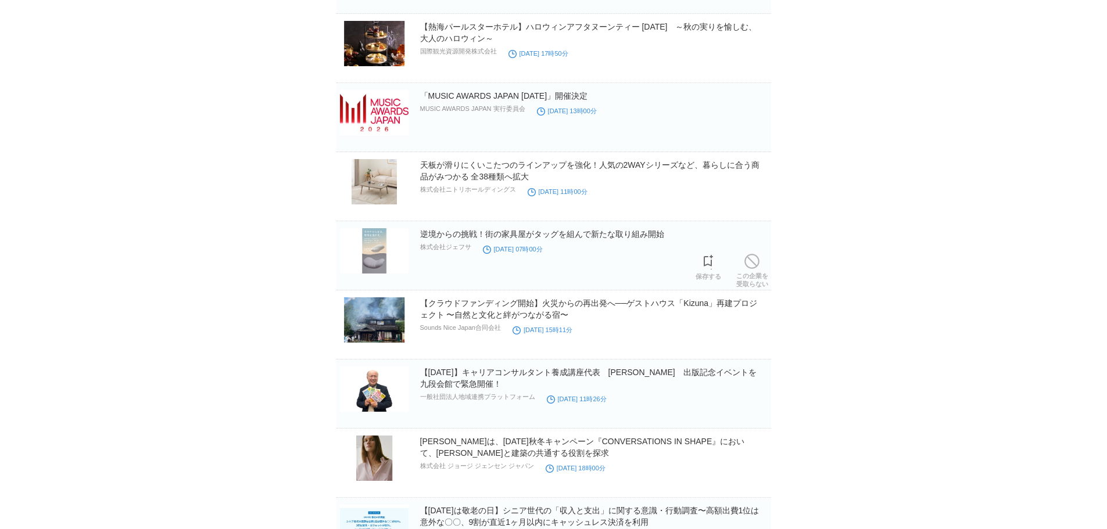
scroll to position [3783, 0]
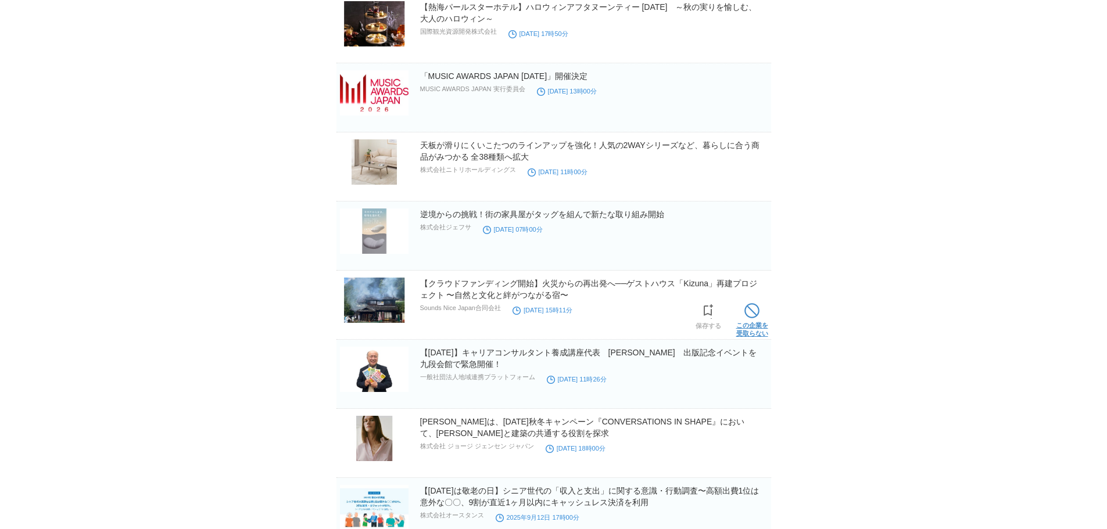
click at [758, 333] on link "この企業を 受取らない" at bounding box center [752, 318] width 32 height 37
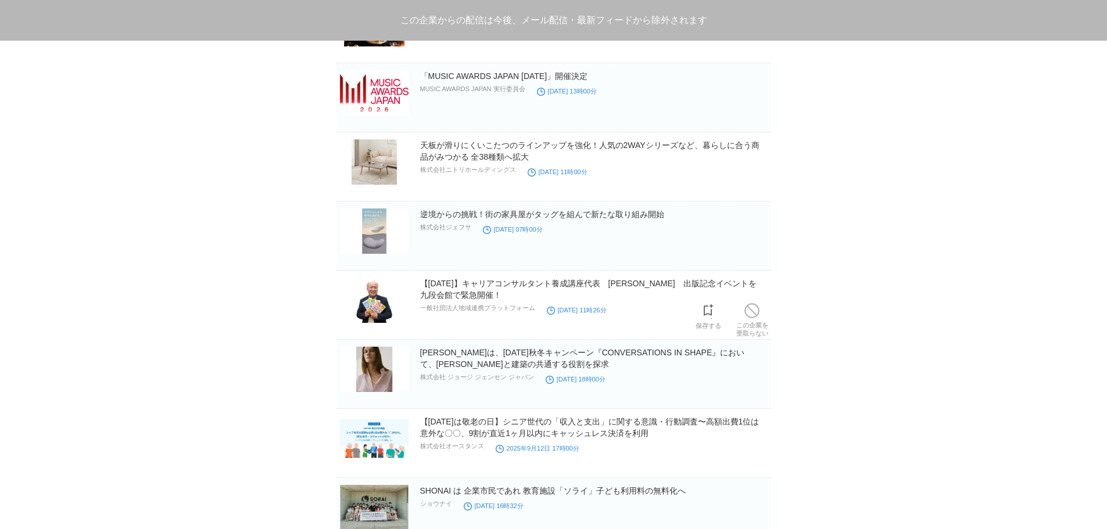
click at [758, 333] on link "この企業を 受取らない" at bounding box center [752, 318] width 32 height 37
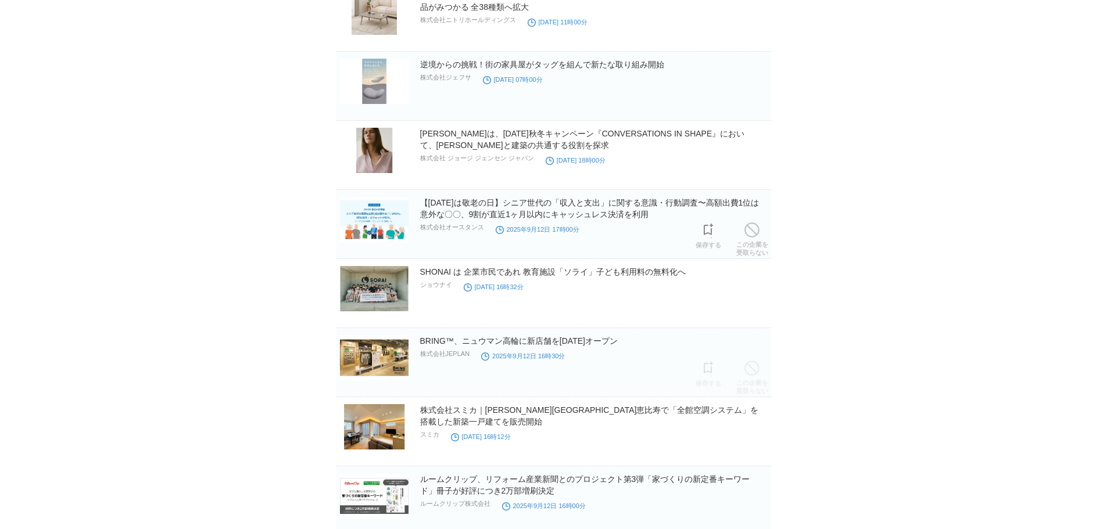
scroll to position [3957, 0]
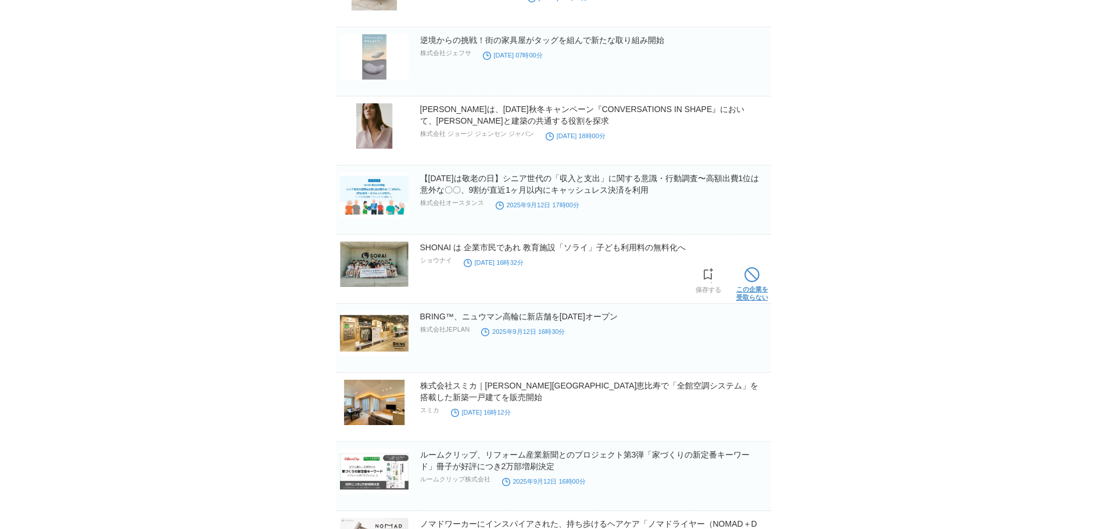
click at [759, 281] on span at bounding box center [751, 274] width 15 height 15
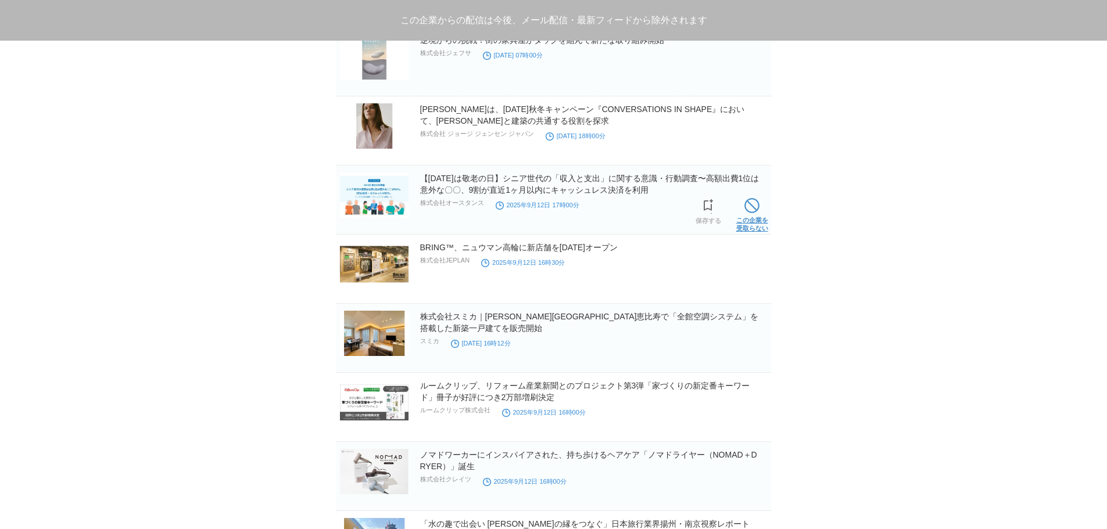
click at [757, 200] on link "この企業を 受取らない" at bounding box center [752, 213] width 32 height 37
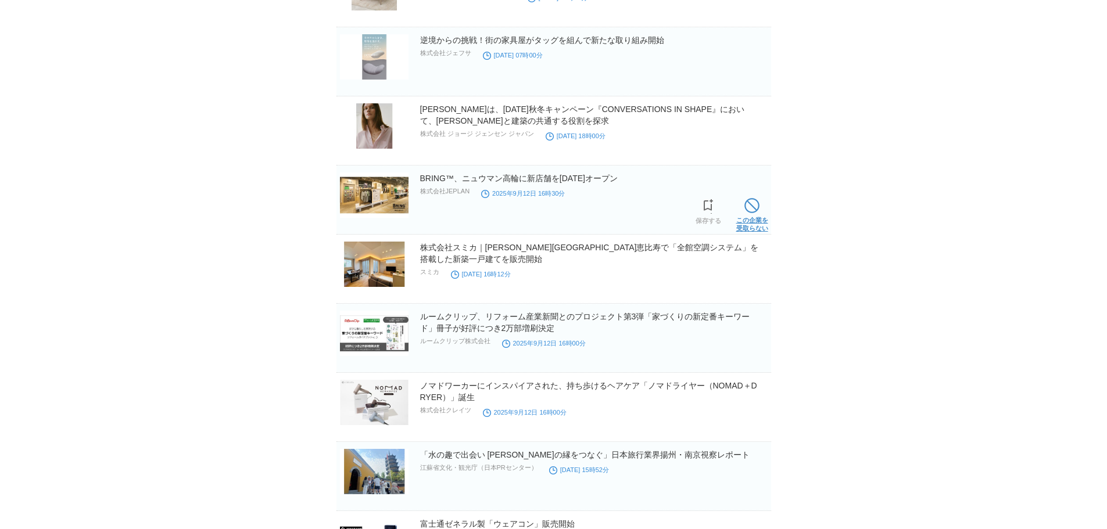
click at [747, 213] on span at bounding box center [751, 205] width 15 height 15
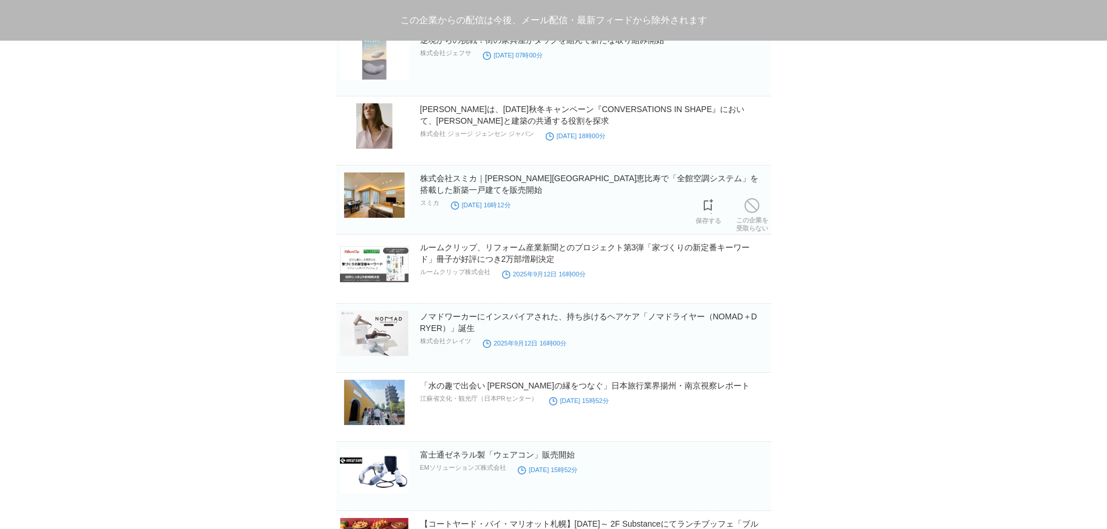
click at [747, 213] on span at bounding box center [751, 205] width 15 height 15
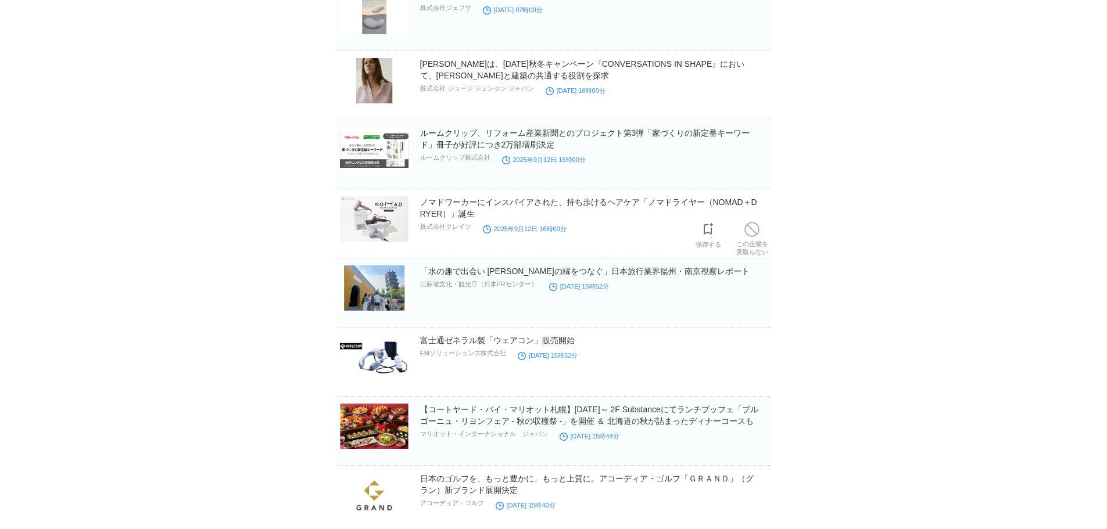
scroll to position [4015, 0]
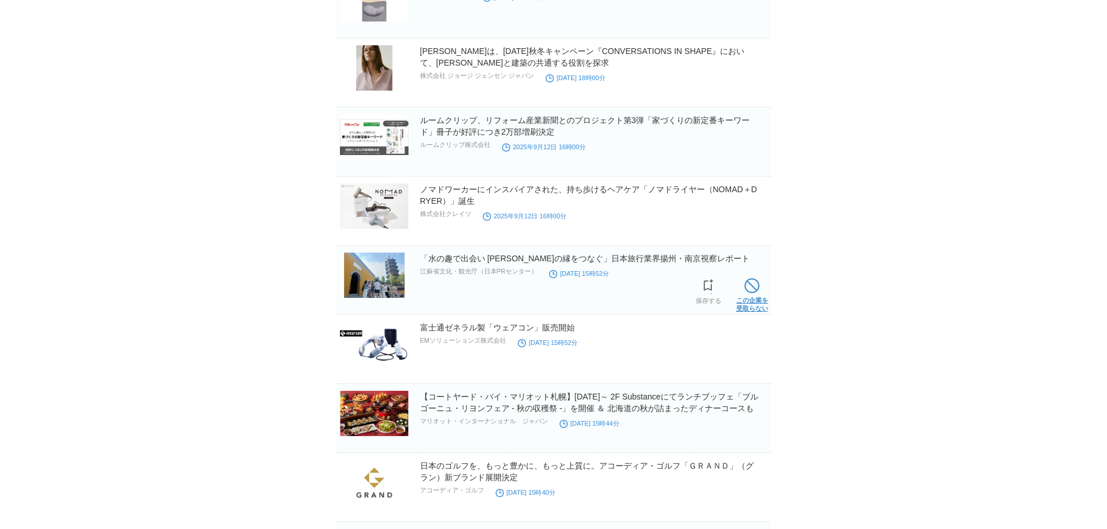
click at [744, 302] on link "この企業を 受取らない" at bounding box center [752, 293] width 32 height 37
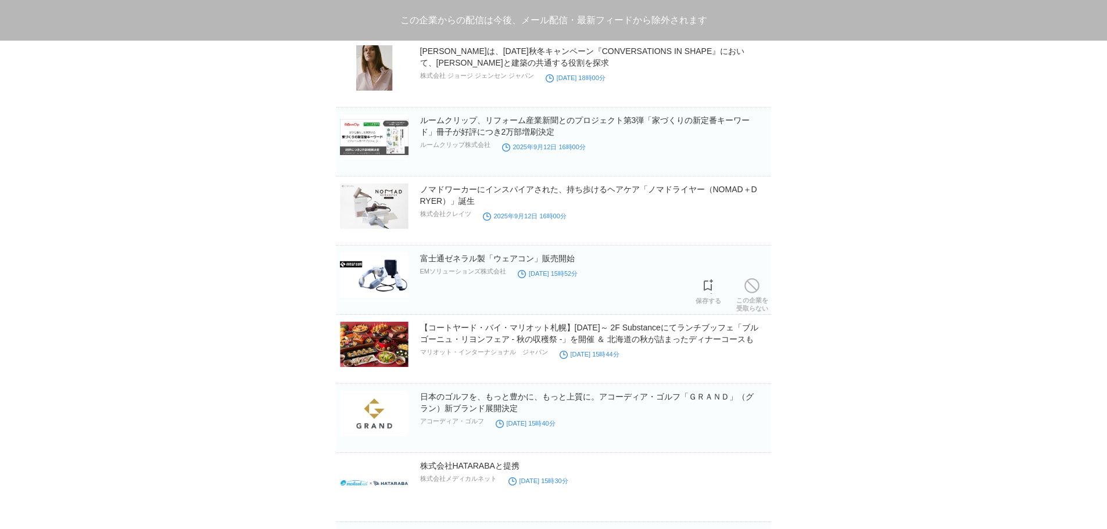
click at [744, 302] on link "この企業を 受取らない" at bounding box center [752, 293] width 32 height 37
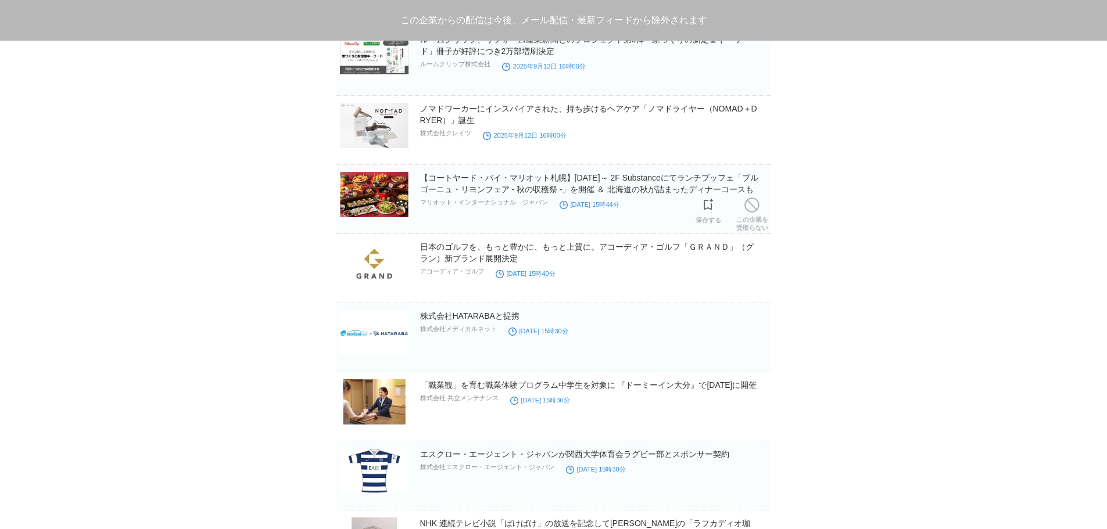
scroll to position [4131, 0]
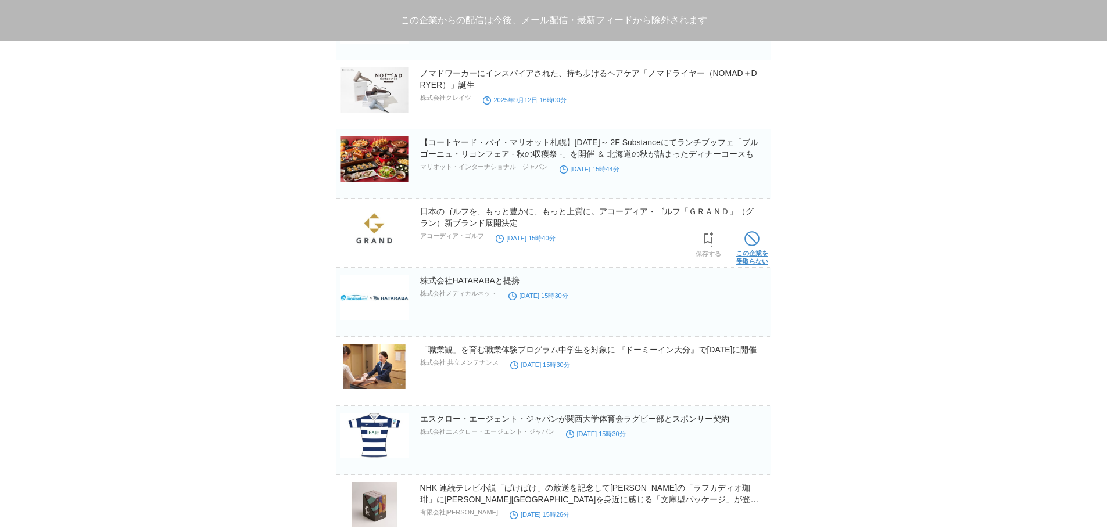
click at [736, 235] on link "この企業を 受取らない" at bounding box center [752, 246] width 32 height 37
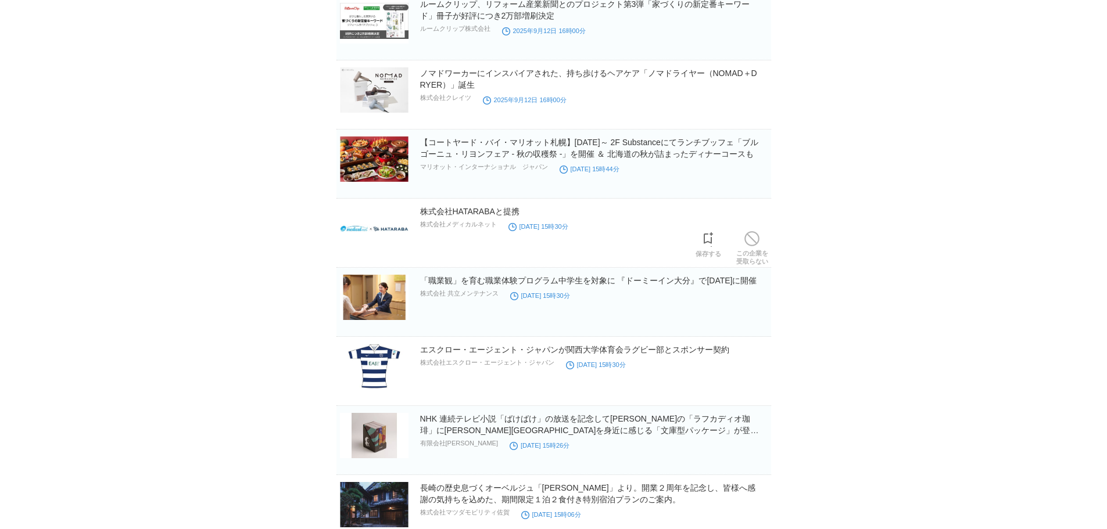
click at [736, 235] on link "この企業を 受取らない" at bounding box center [752, 246] width 32 height 37
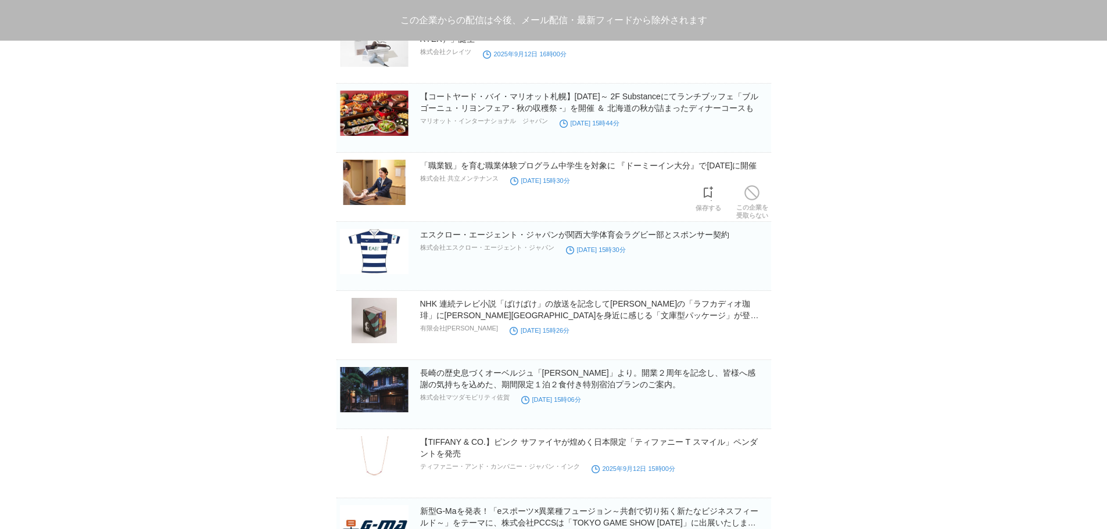
scroll to position [4247, 0]
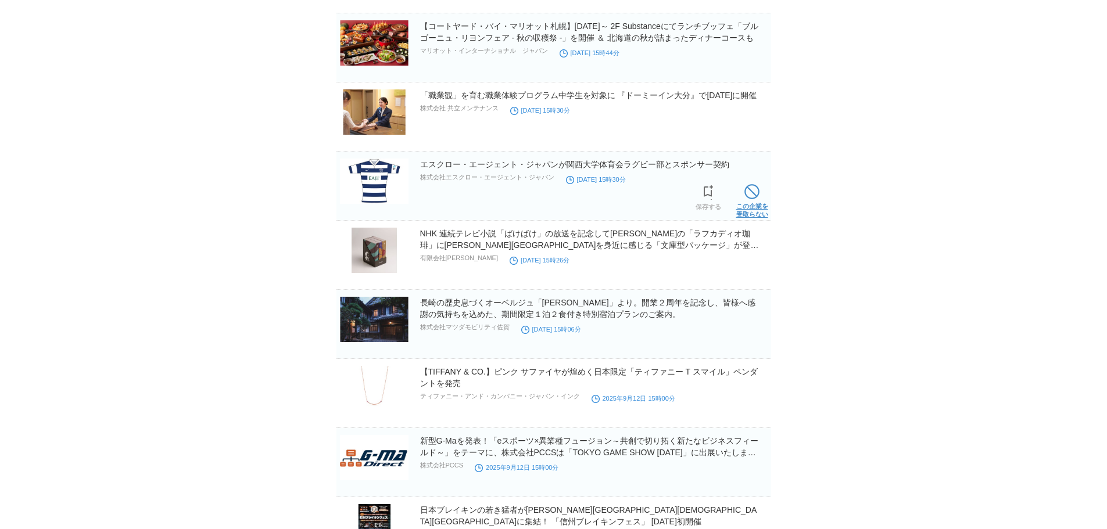
click at [741, 199] on link "この企業を 受取らない" at bounding box center [752, 199] width 32 height 37
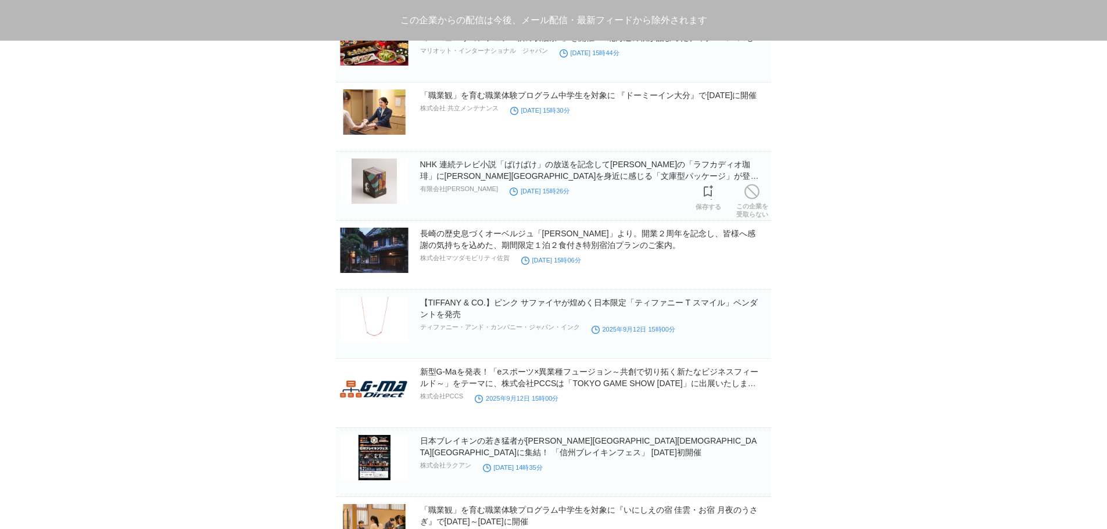
click at [741, 199] on link "この企業を 受取らない" at bounding box center [752, 199] width 32 height 37
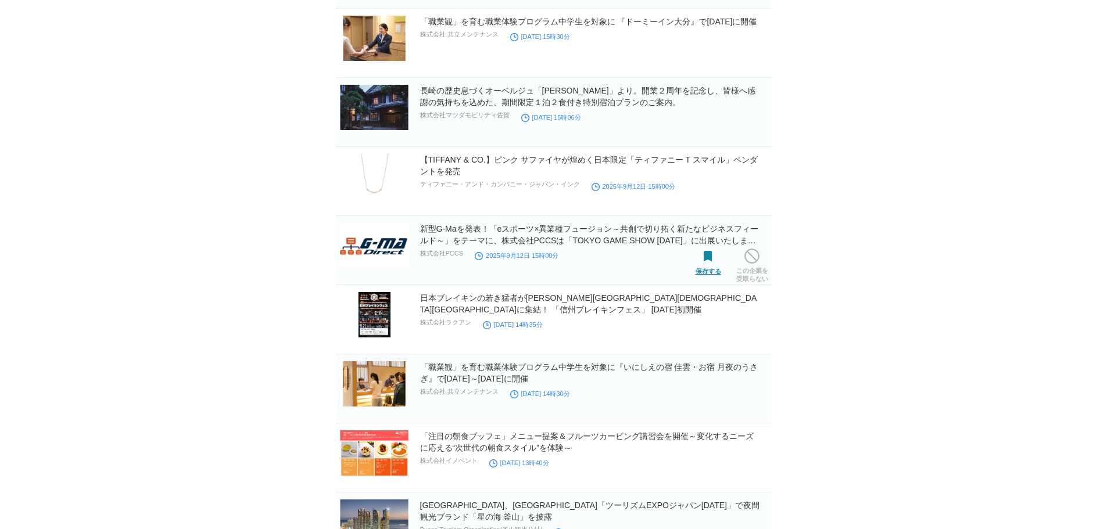
scroll to position [4335, 0]
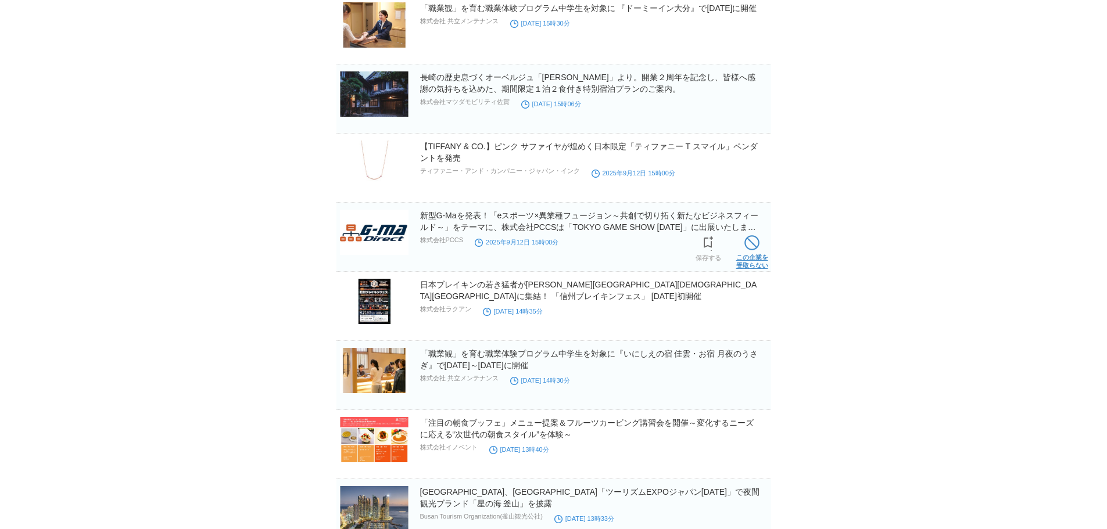
click at [746, 256] on link "この企業を 受取らない" at bounding box center [752, 250] width 32 height 37
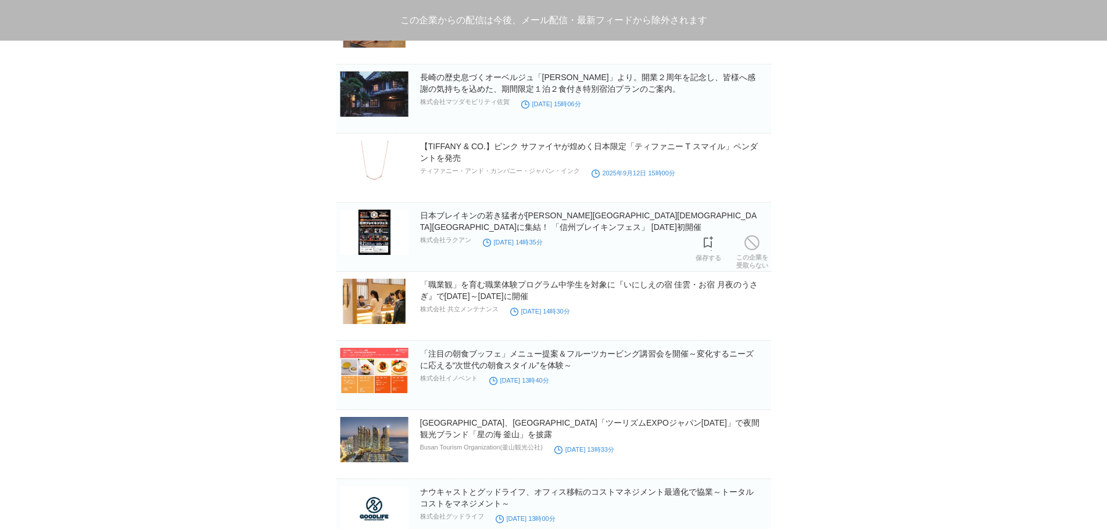
click at [746, 256] on link "この企業を 受取らない" at bounding box center [752, 250] width 32 height 37
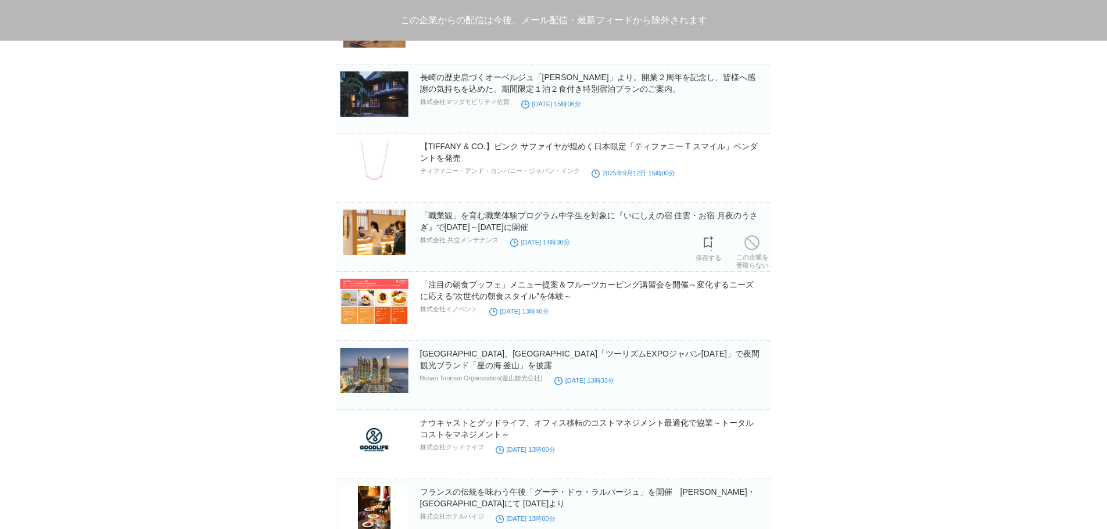
click at [746, 256] on link "この企業を 受取らない" at bounding box center [752, 250] width 32 height 37
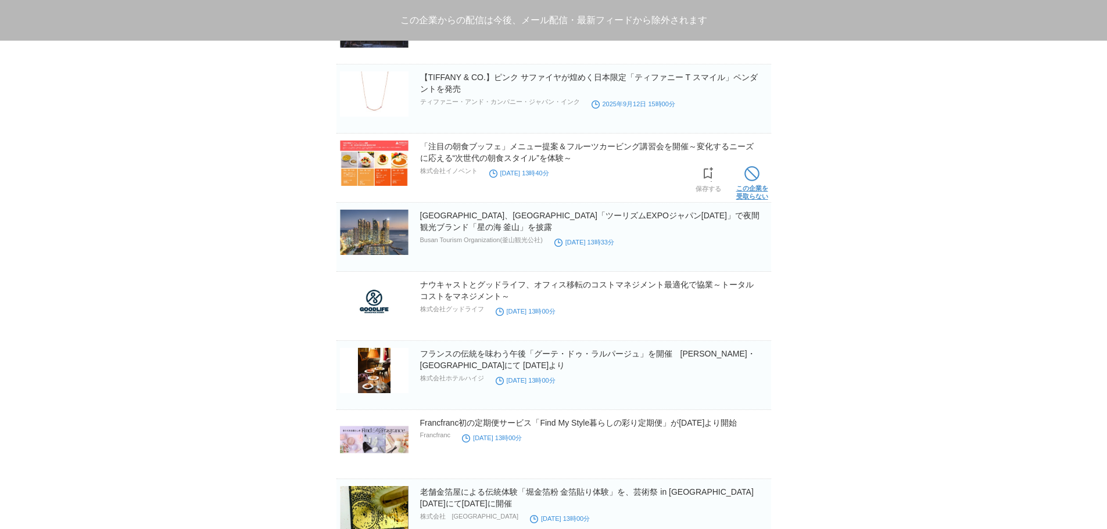
click at [742, 188] on link "この企業を 受取らない" at bounding box center [752, 181] width 32 height 37
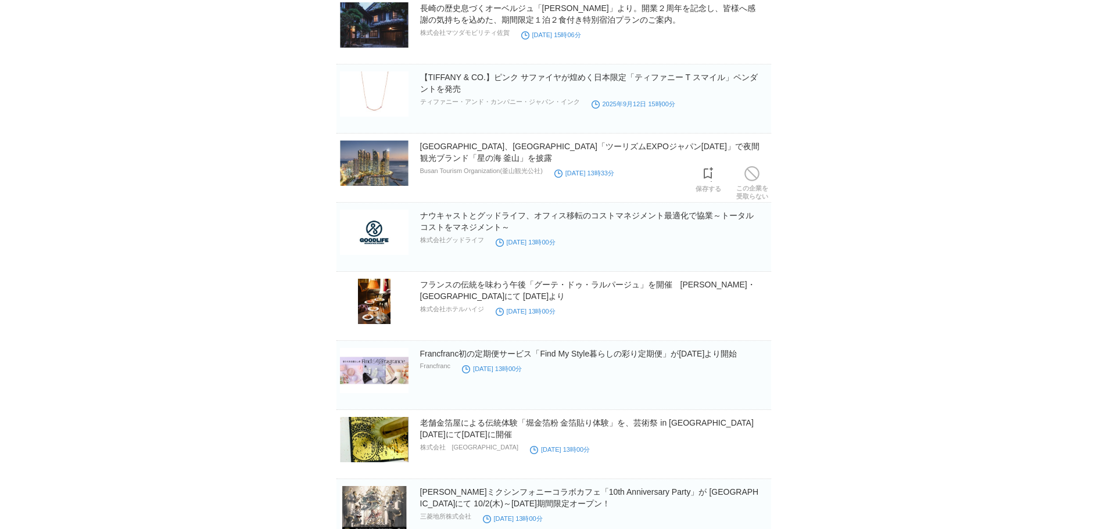
click at [742, 188] on link "この企業を 受取らない" at bounding box center [752, 181] width 32 height 37
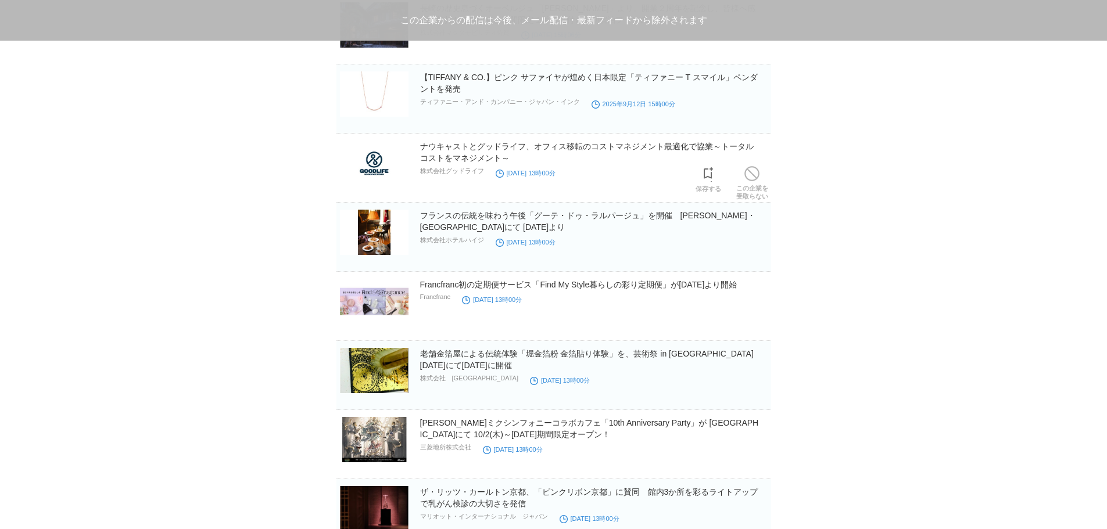
click at [742, 188] on link "この企業を 受取らない" at bounding box center [752, 181] width 32 height 37
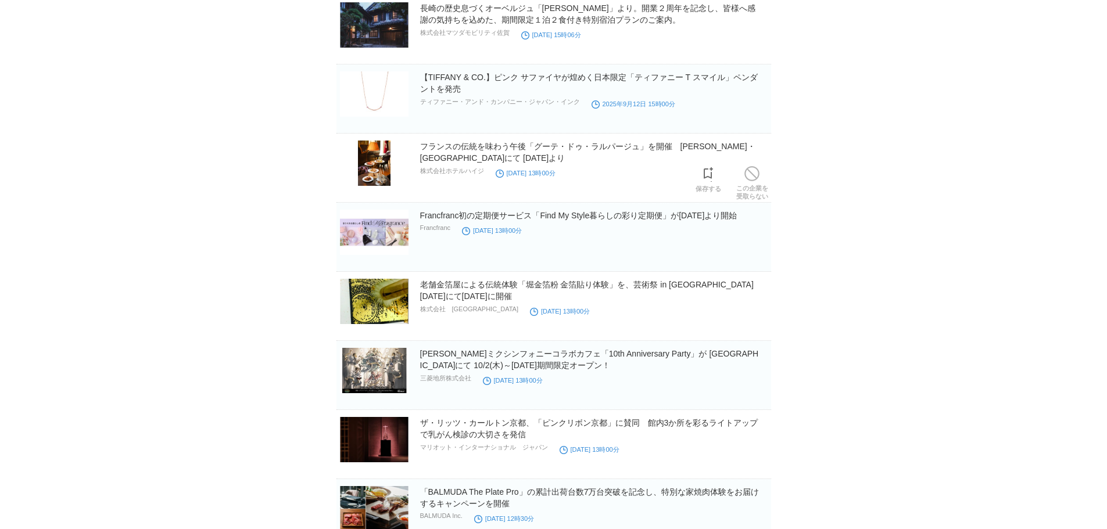
click at [742, 188] on link "この企業を 受取らない" at bounding box center [752, 181] width 32 height 37
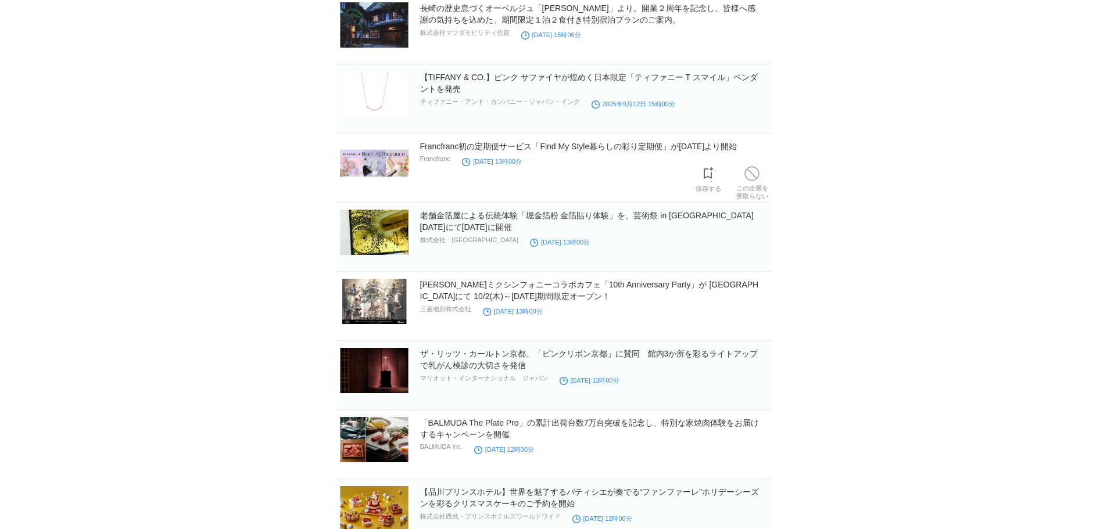
click at [742, 188] on link "この企業を 受取らない" at bounding box center [752, 181] width 32 height 37
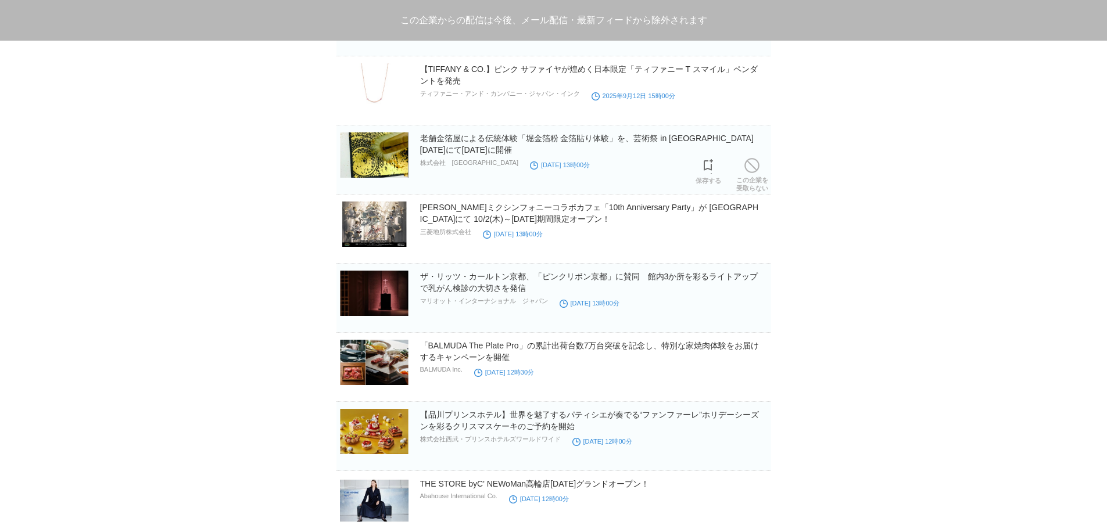
click at [742, 188] on link "この企業を 受取らない" at bounding box center [752, 173] width 32 height 37
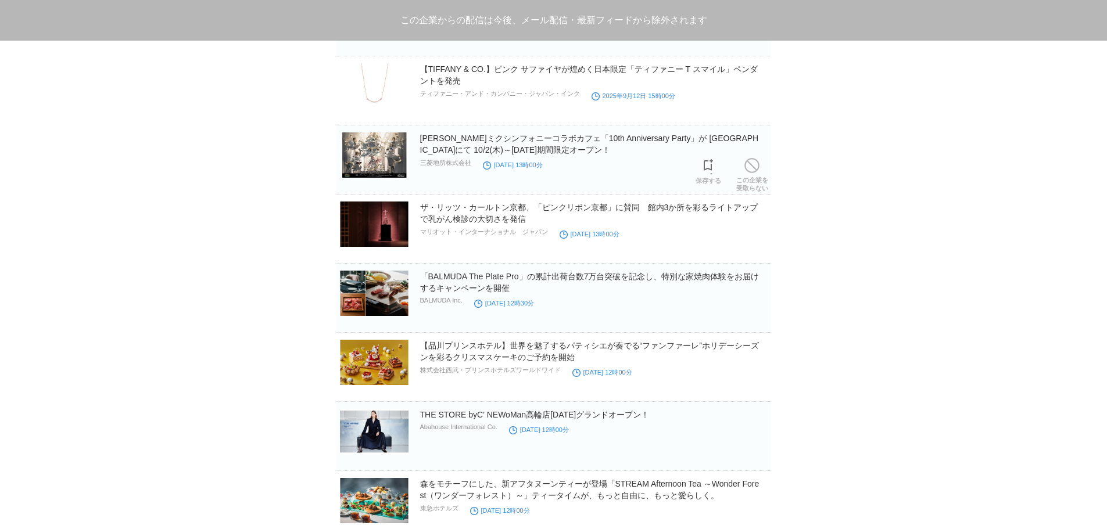
click at [742, 188] on link "この企業を 受取らない" at bounding box center [752, 173] width 32 height 37
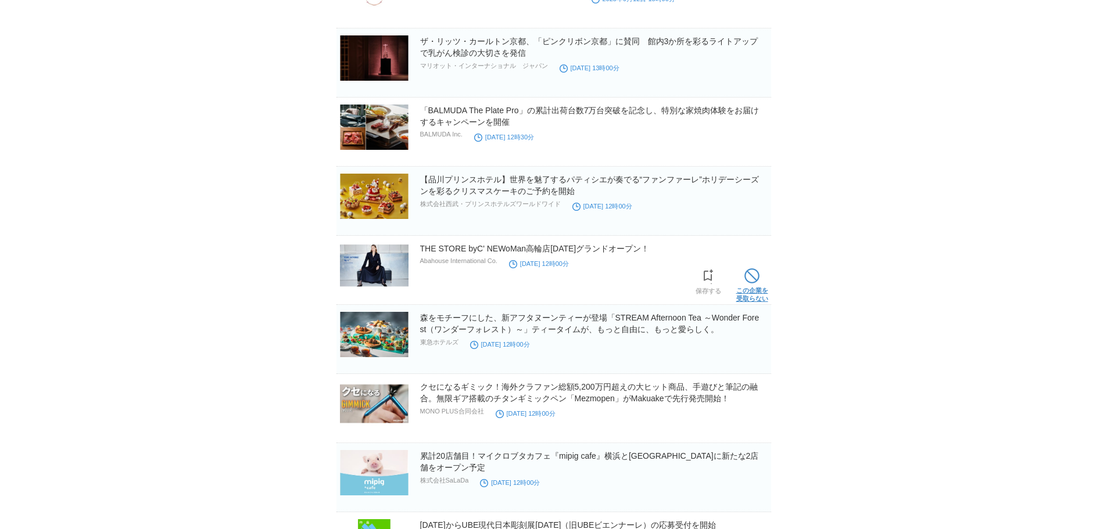
scroll to position [4390, 0]
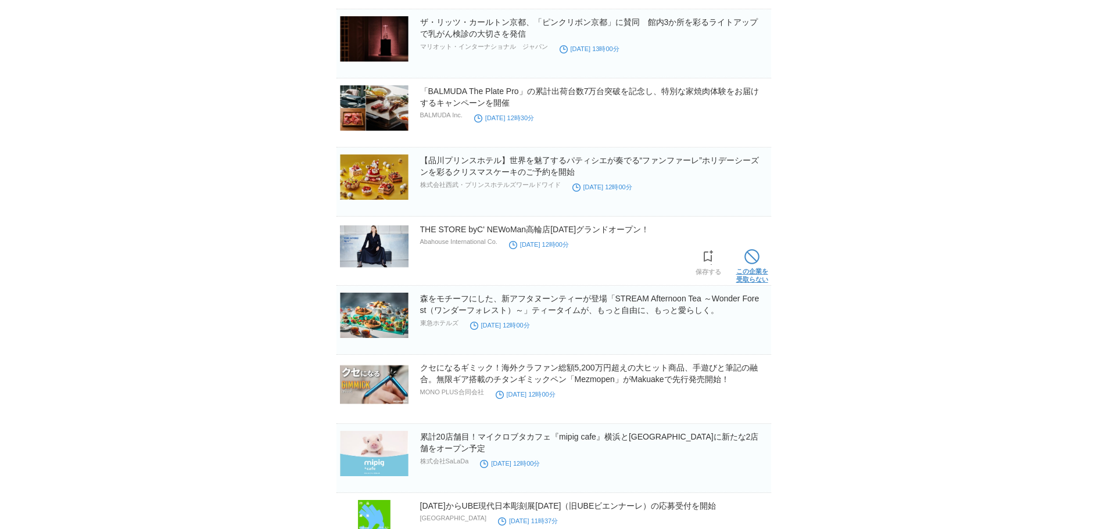
click at [751, 261] on span at bounding box center [751, 256] width 15 height 15
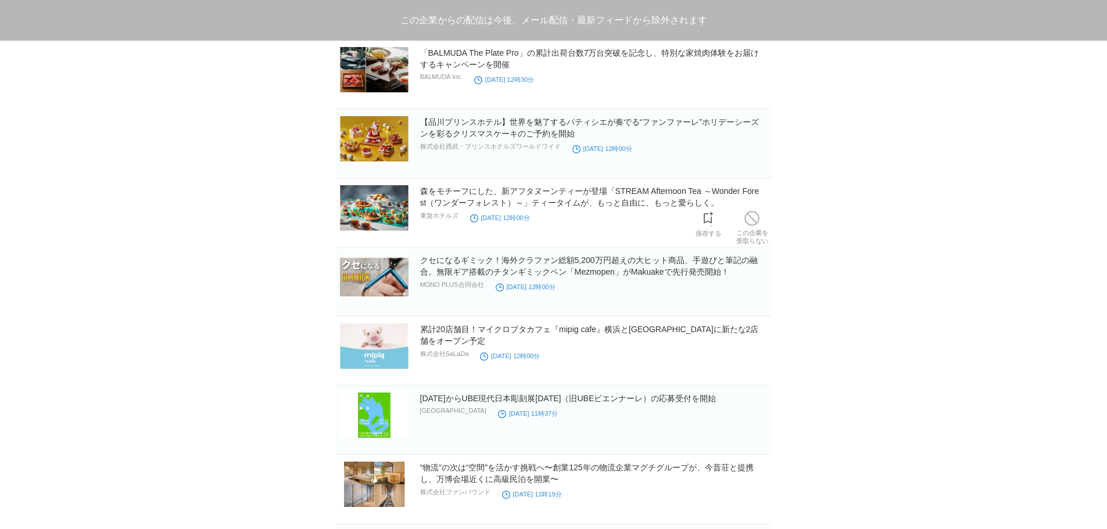
scroll to position [4448, 0]
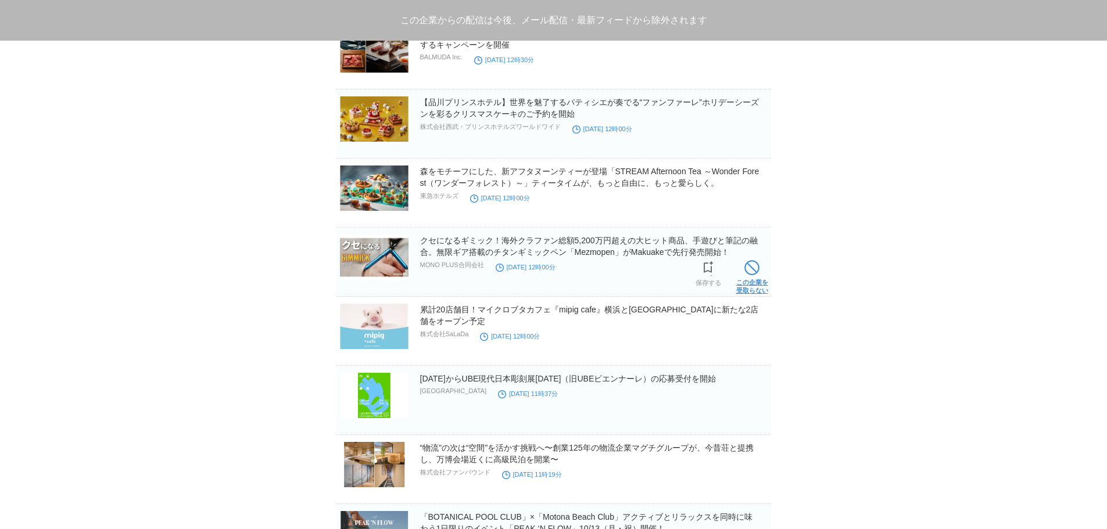
click at [745, 286] on link "この企業を 受取らない" at bounding box center [752, 275] width 32 height 37
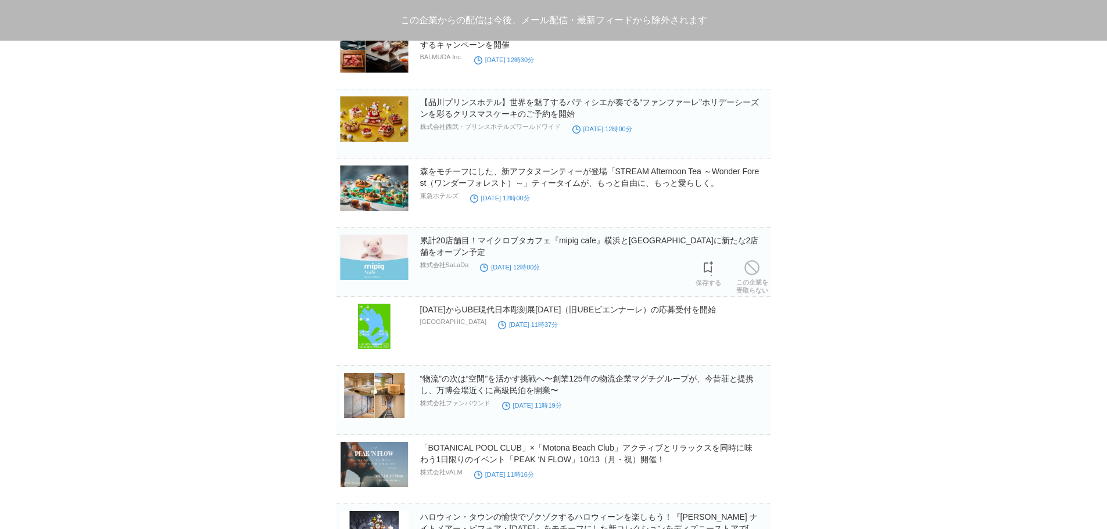
click at [745, 286] on link "この企業を 受取らない" at bounding box center [752, 275] width 32 height 37
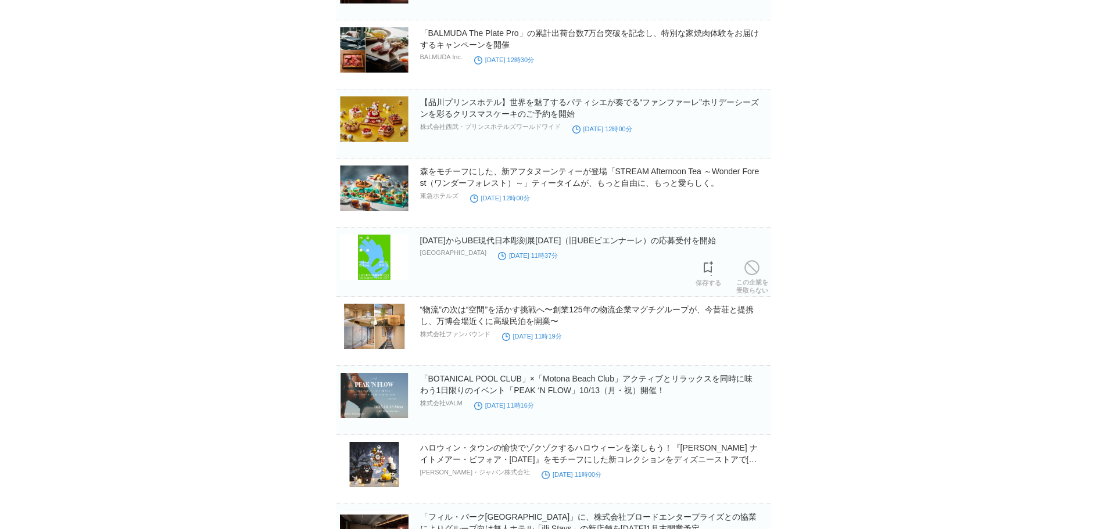
click at [745, 286] on link "この企業を 受取らない" at bounding box center [752, 275] width 32 height 37
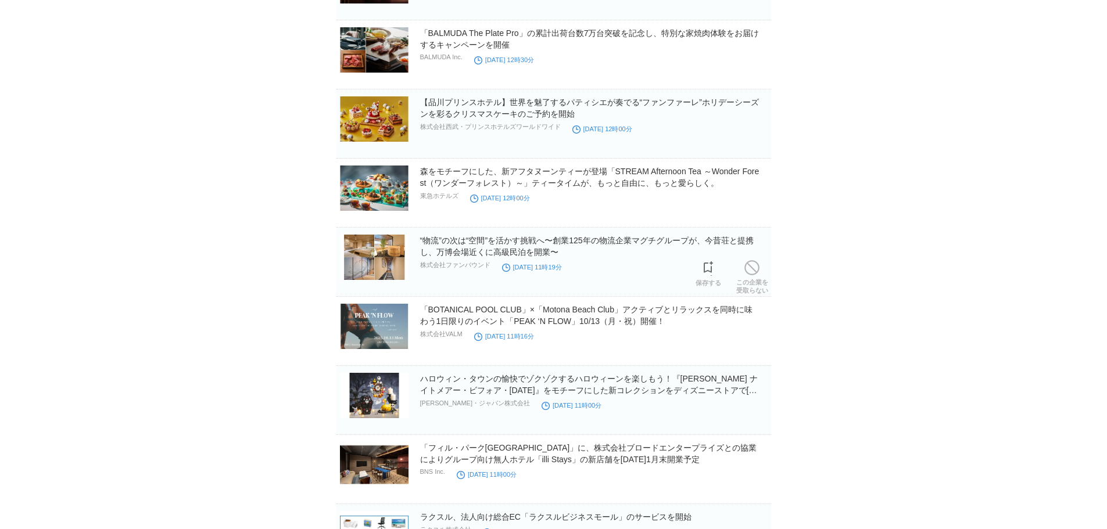
click at [745, 286] on link "この企業を 受取らない" at bounding box center [752, 275] width 32 height 37
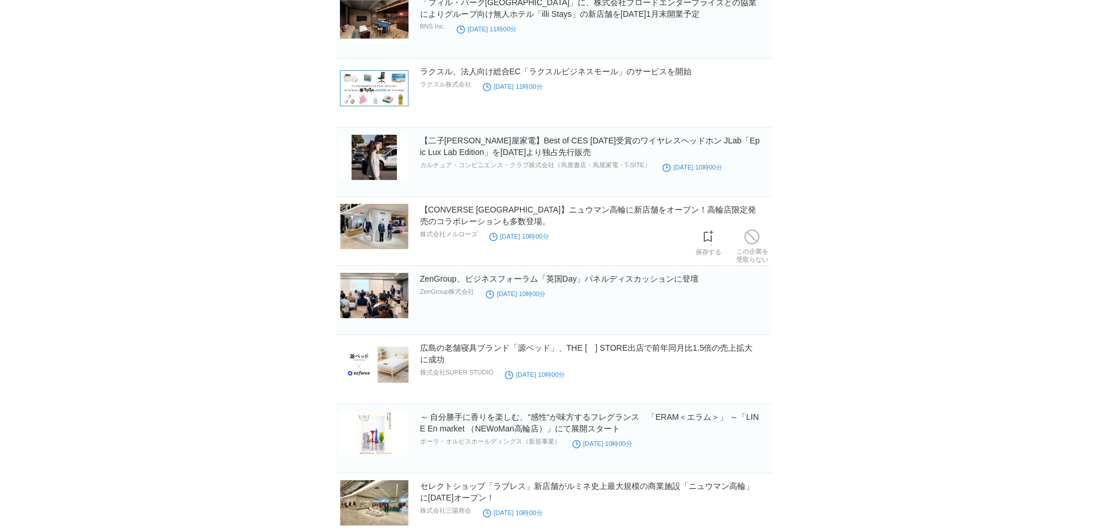
scroll to position [4833, 0]
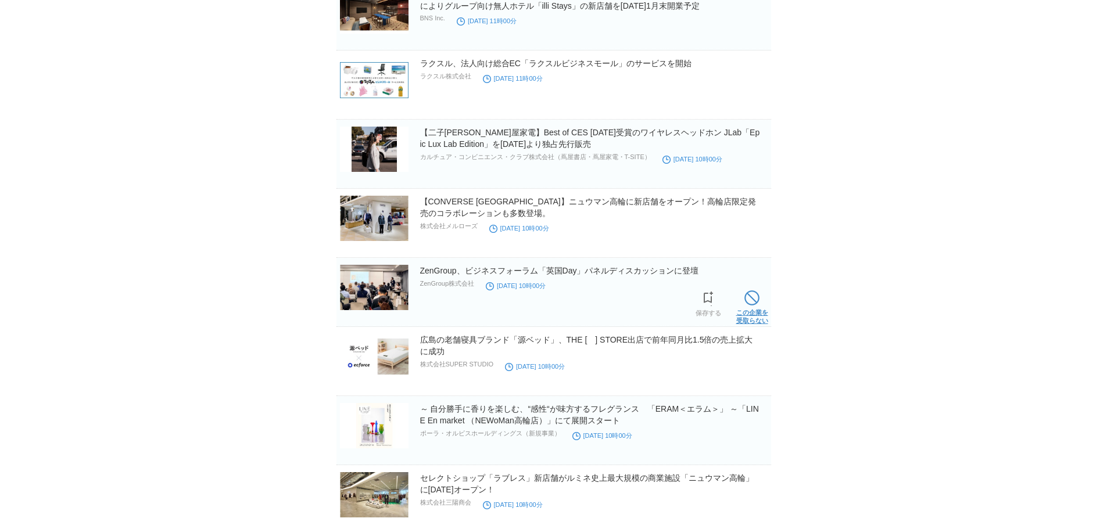
click at [746, 306] on span at bounding box center [751, 298] width 15 height 15
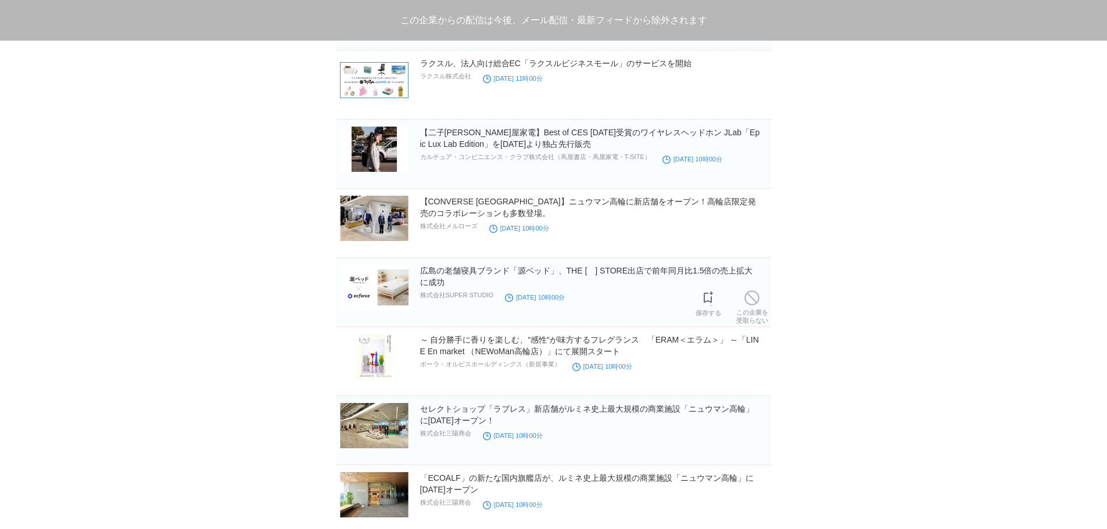
click at [746, 306] on span at bounding box center [751, 298] width 15 height 15
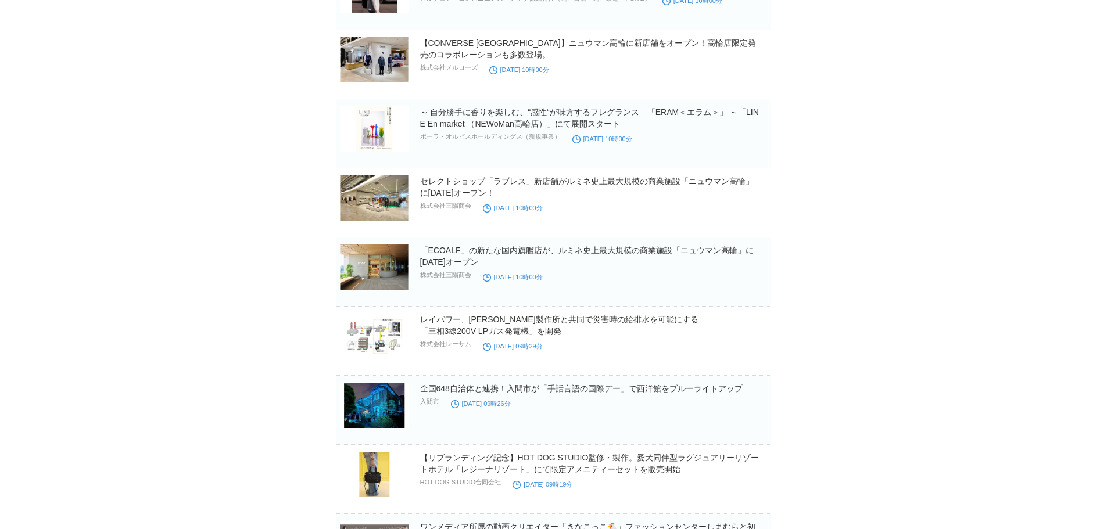
scroll to position [5007, 0]
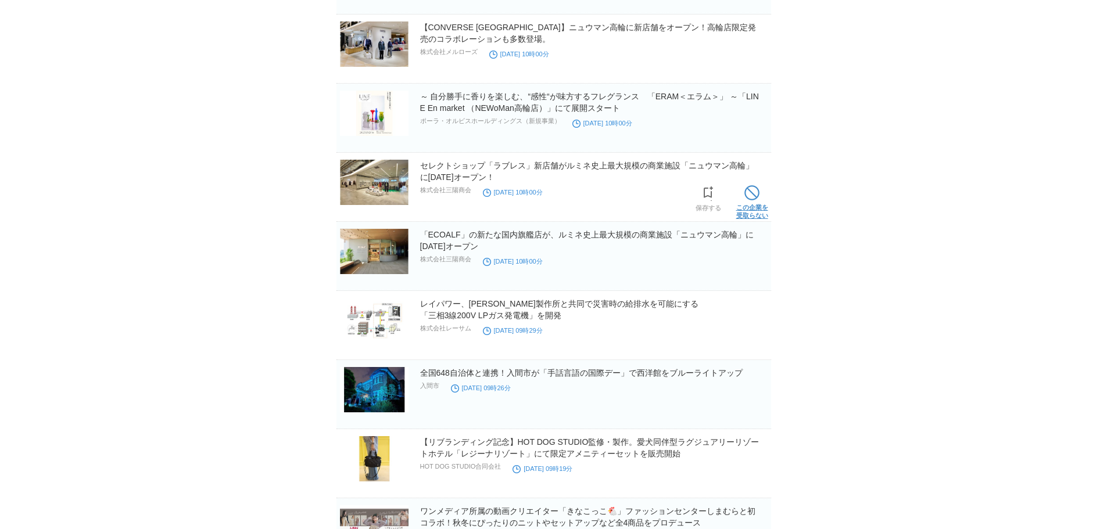
click at [764, 193] on link "この企業を 受取らない" at bounding box center [752, 200] width 32 height 37
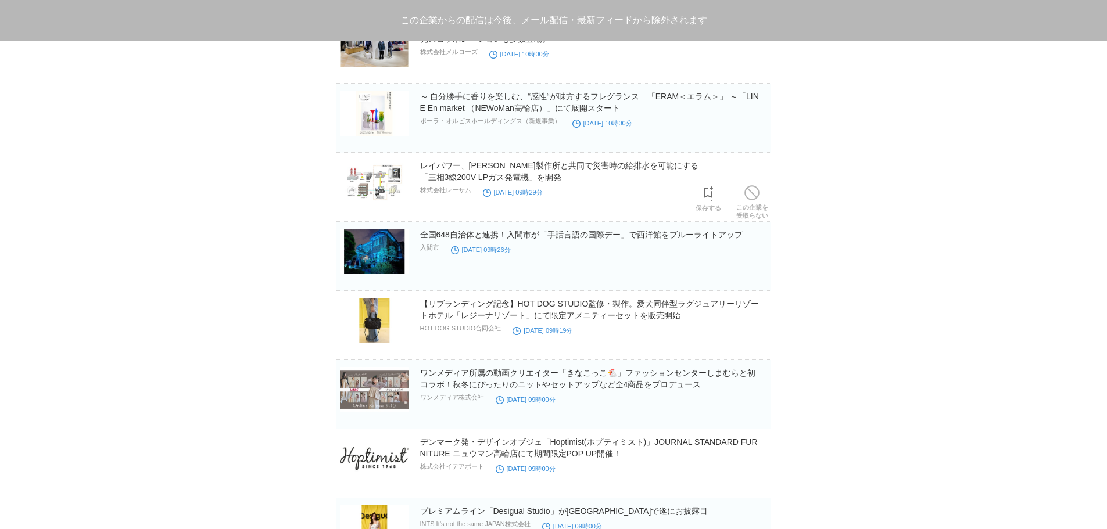
click at [764, 193] on link "この企業を 受取らない" at bounding box center [752, 200] width 32 height 37
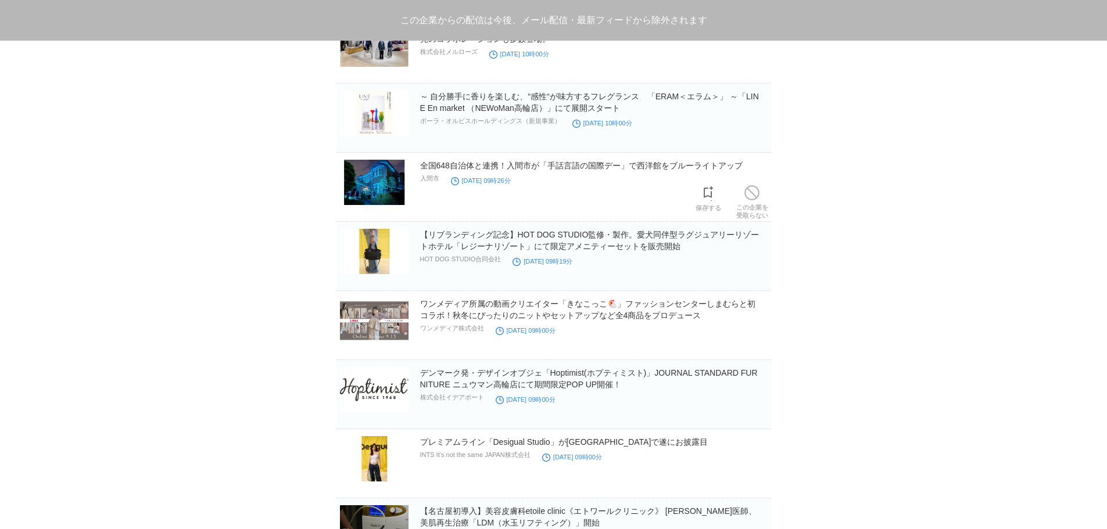
click at [764, 193] on link "この企業を 受取らない" at bounding box center [752, 200] width 32 height 37
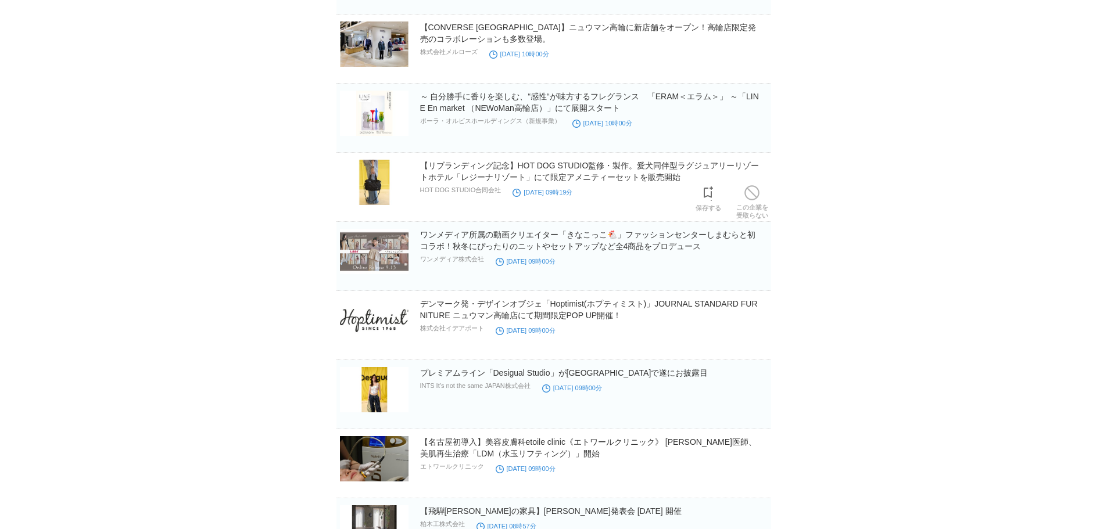
click at [764, 193] on link "この企業を 受取らない" at bounding box center [752, 200] width 32 height 37
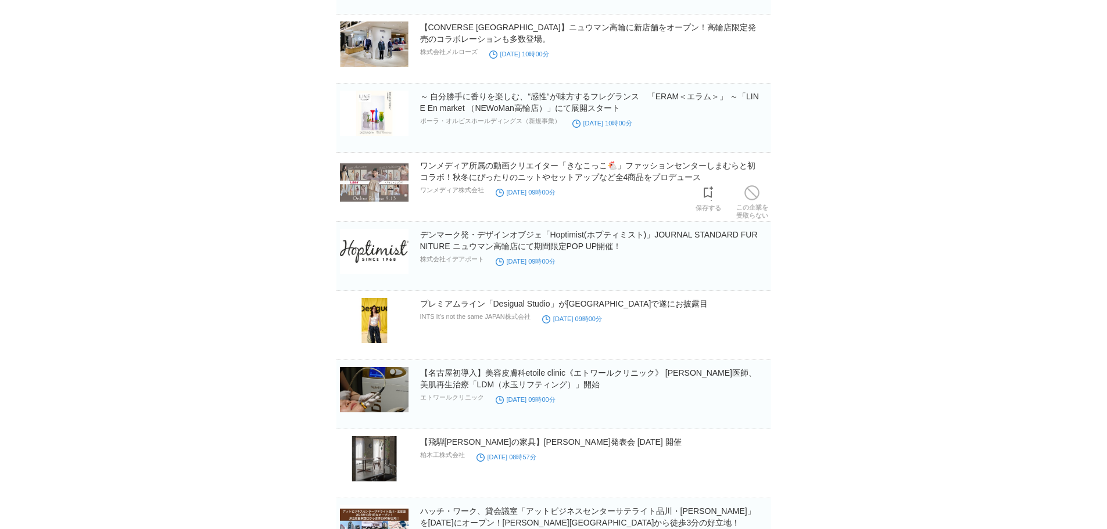
click at [764, 193] on link "この企業を 受取らない" at bounding box center [752, 200] width 32 height 37
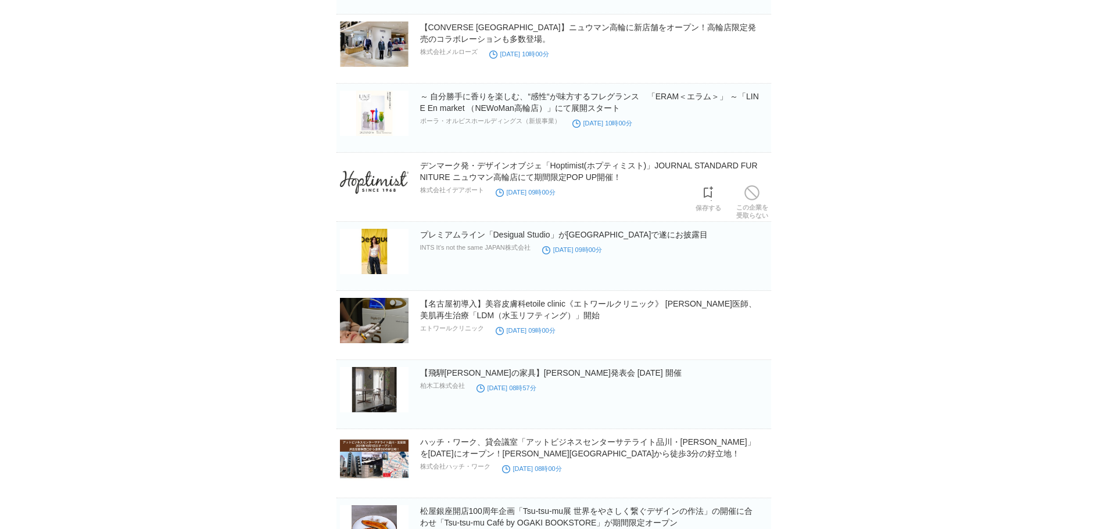
click at [764, 193] on link "この企業を 受取らない" at bounding box center [752, 200] width 32 height 37
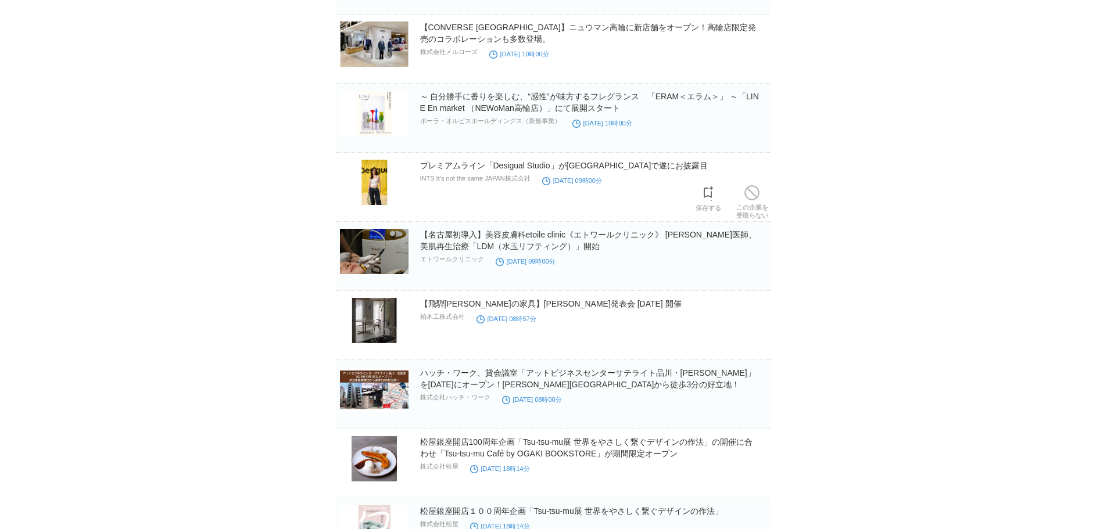
click at [764, 193] on link "この企業を 受取らない" at bounding box center [752, 200] width 32 height 37
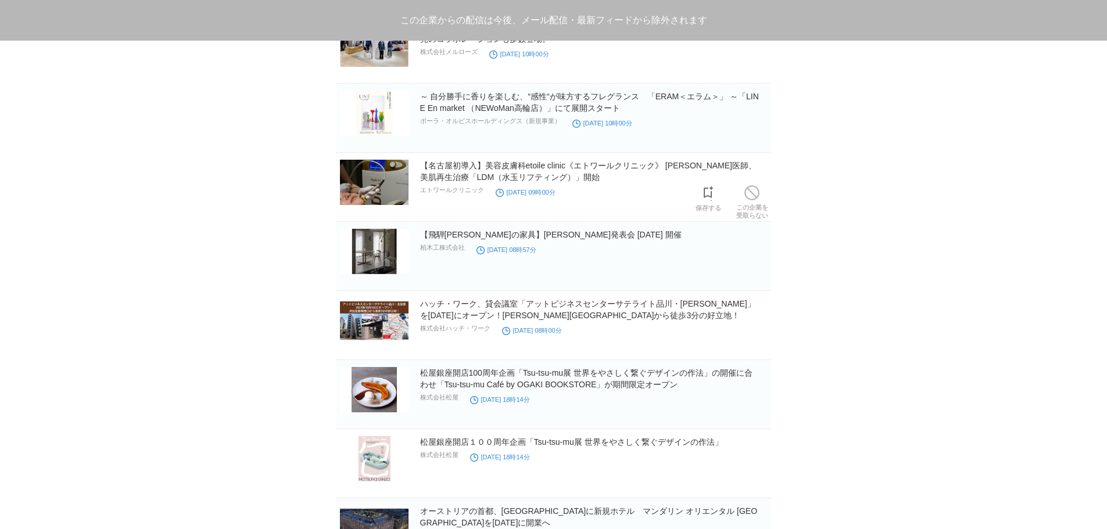
click at [764, 193] on link "この企業を 受取らない" at bounding box center [752, 200] width 32 height 37
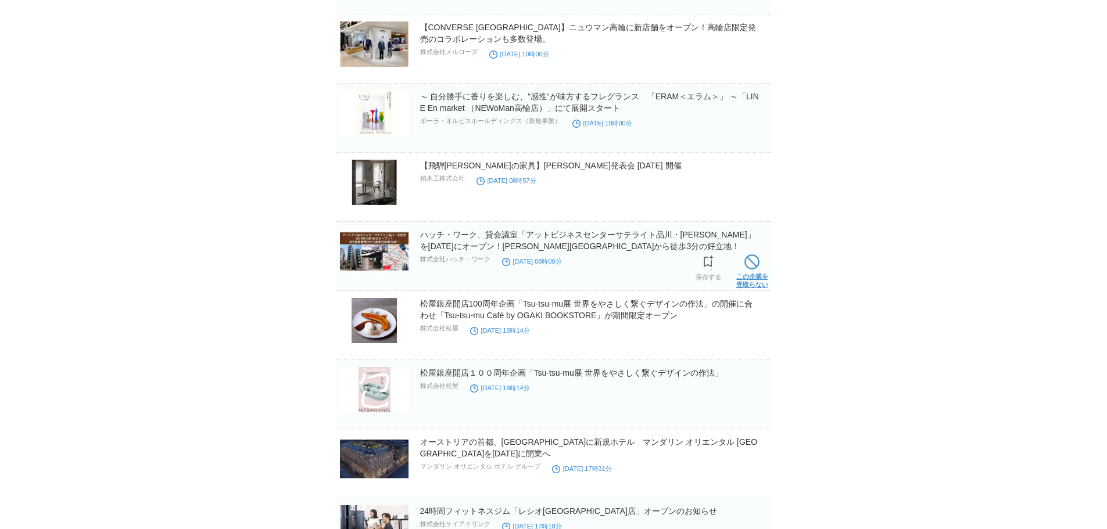
click at [747, 270] on span at bounding box center [751, 262] width 15 height 15
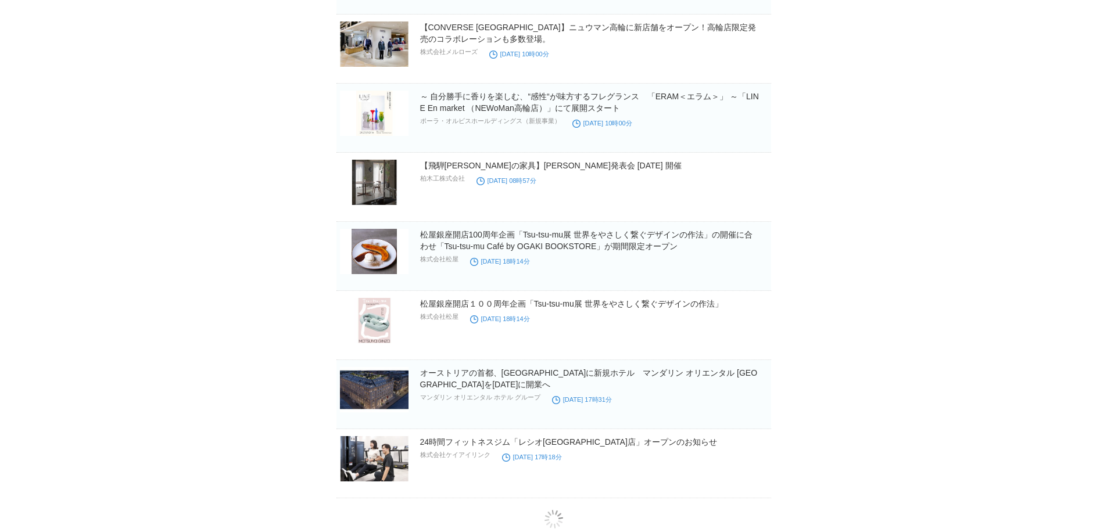
scroll to position [5037, 0]
